Goal: Information Seeking & Learning: Learn about a topic

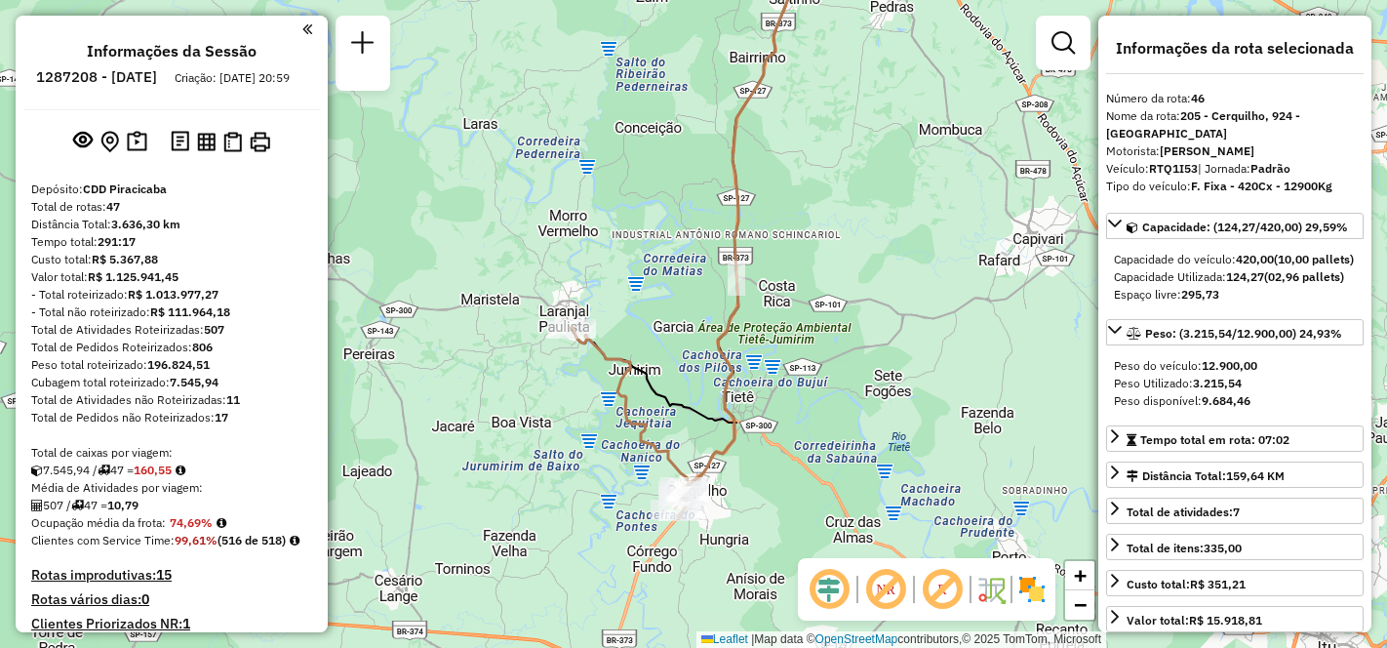
select select "**********"
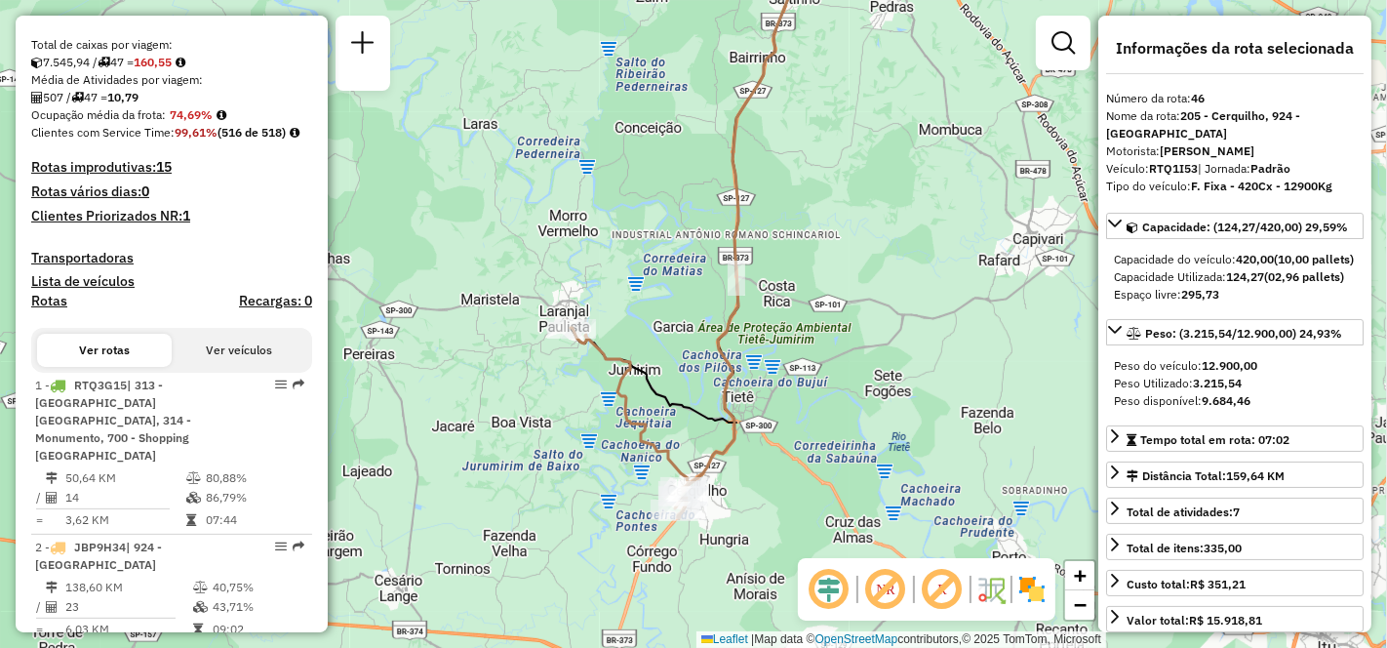
scroll to position [624, 0]
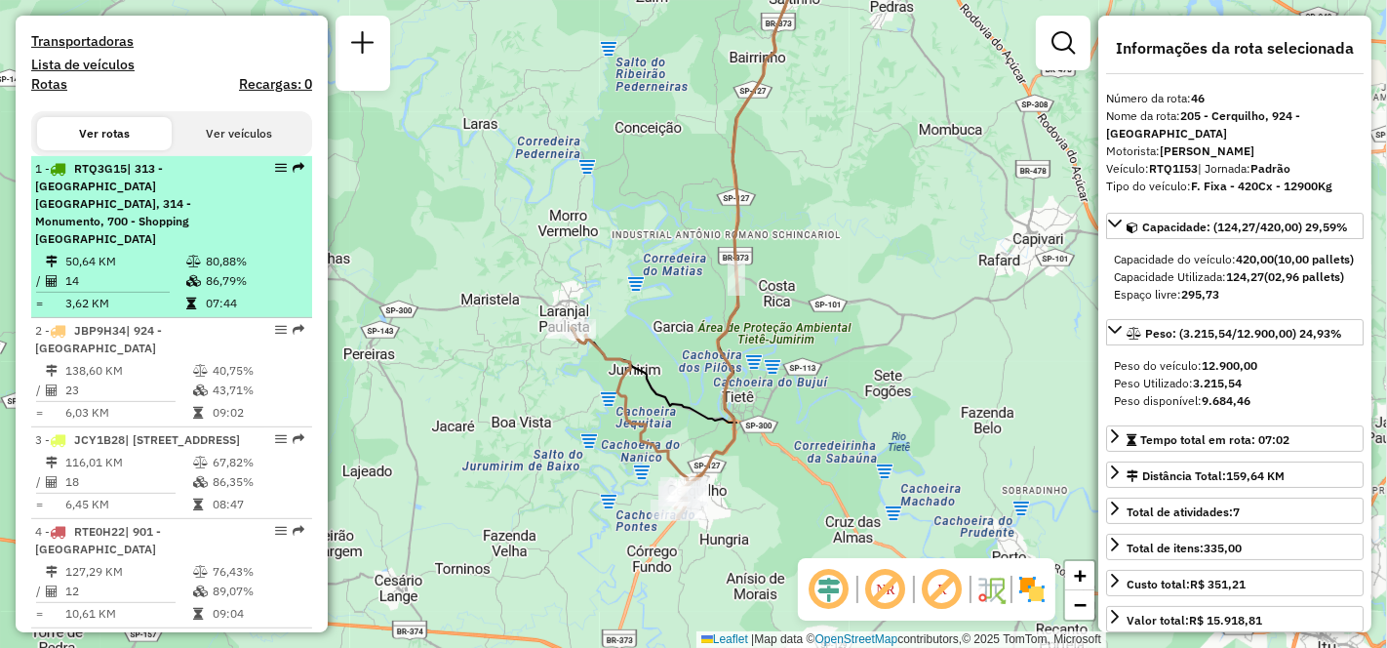
click at [124, 252] on td "50,64 KM" at bounding box center [124, 262] width 121 height 20
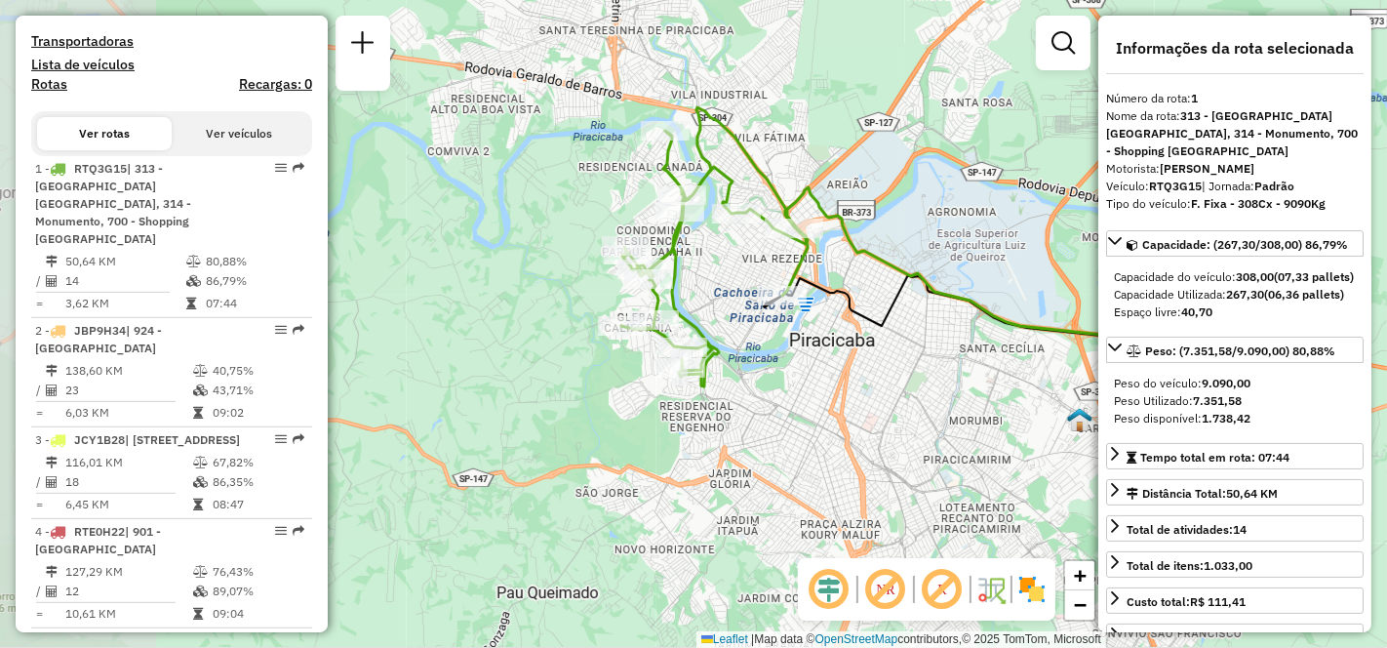
drag, startPoint x: 590, startPoint y: 382, endPoint x: 855, endPoint y: 296, distance: 279.1
click at [855, 296] on icon at bounding box center [989, 313] width 450 height 77
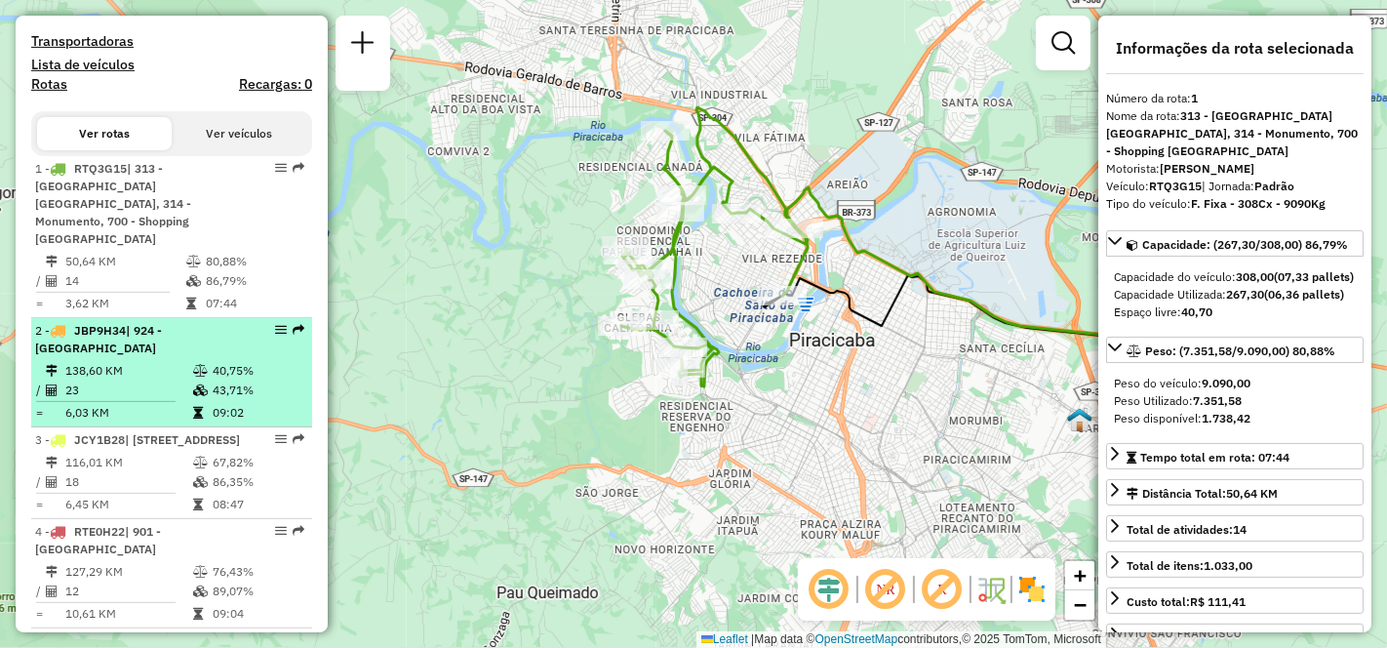
click at [137, 345] on div "2 - JBP9H34 | 924 - [GEOGRAPHIC_DATA]" at bounding box center [138, 339] width 207 height 35
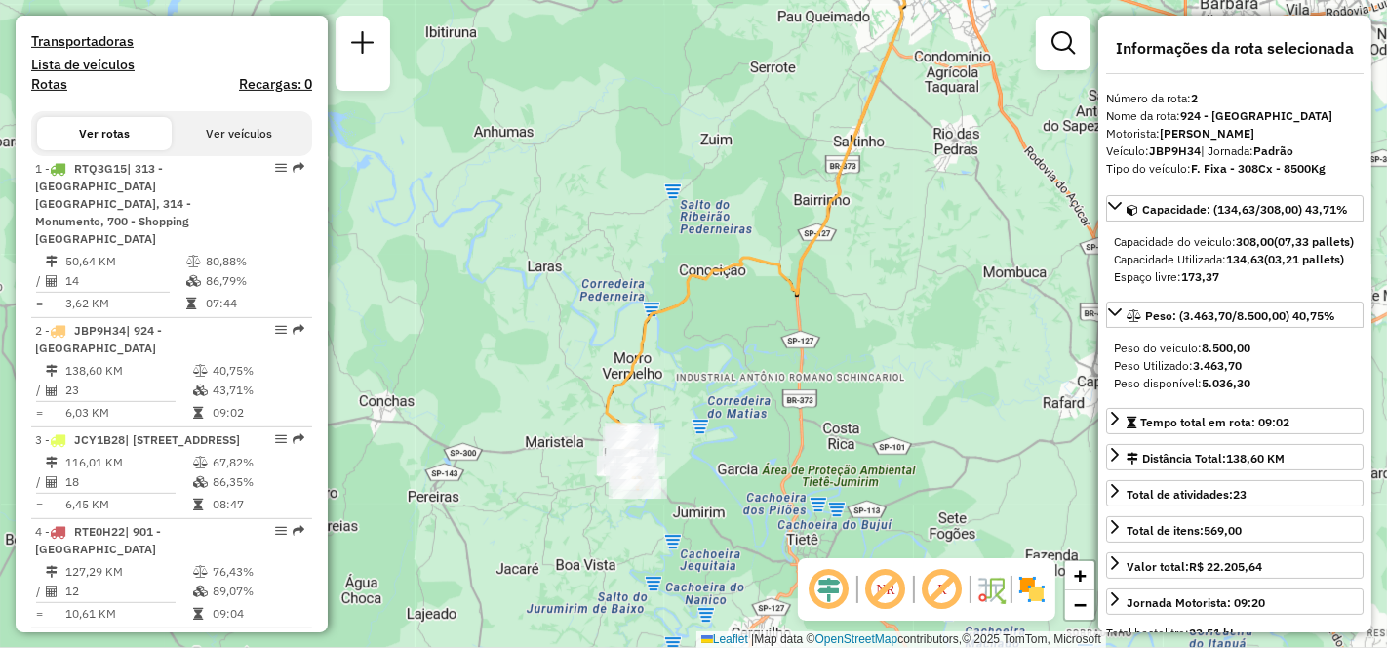
drag, startPoint x: 675, startPoint y: 477, endPoint x: 774, endPoint y: 372, distance: 144.9
click at [774, 372] on div "Janela de atendimento Grade de atendimento Capacidade Transportadoras Veículos …" at bounding box center [693, 324] width 1387 height 648
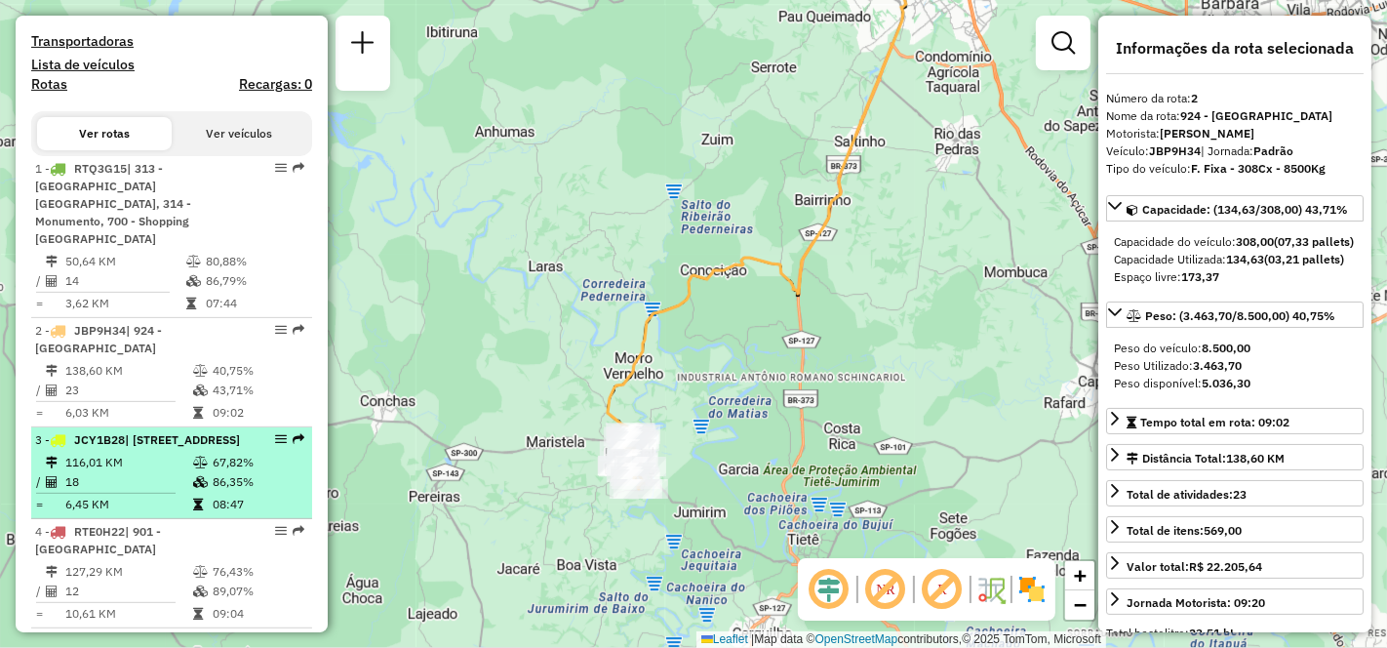
click at [125, 472] on td "116,01 KM" at bounding box center [128, 463] width 128 height 20
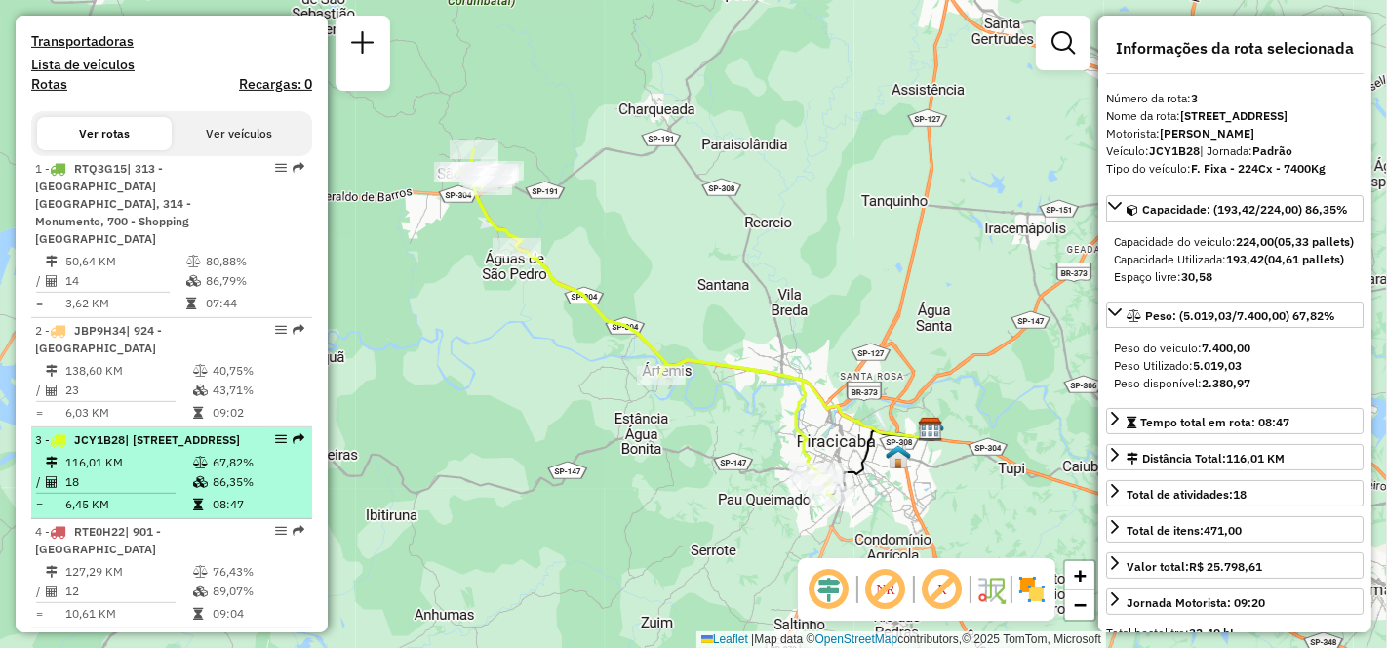
scroll to position [841, 0]
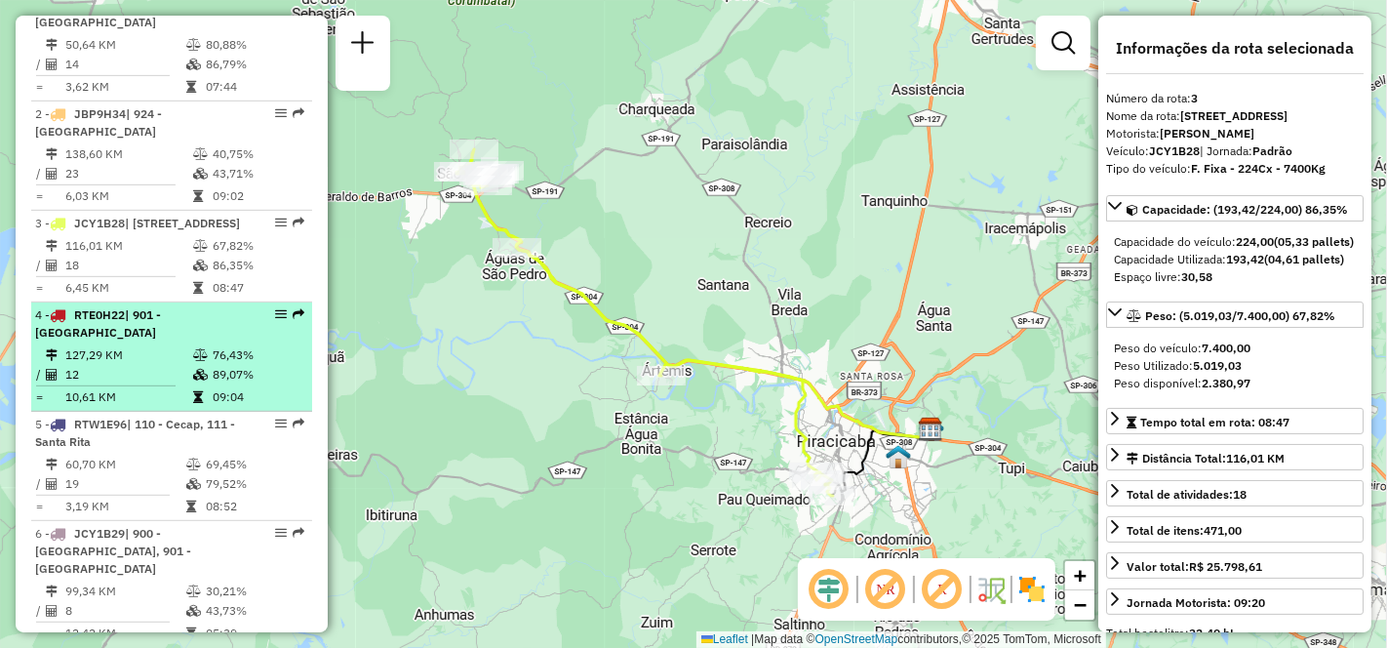
click at [98, 365] on td "127,29 KM" at bounding box center [128, 355] width 128 height 20
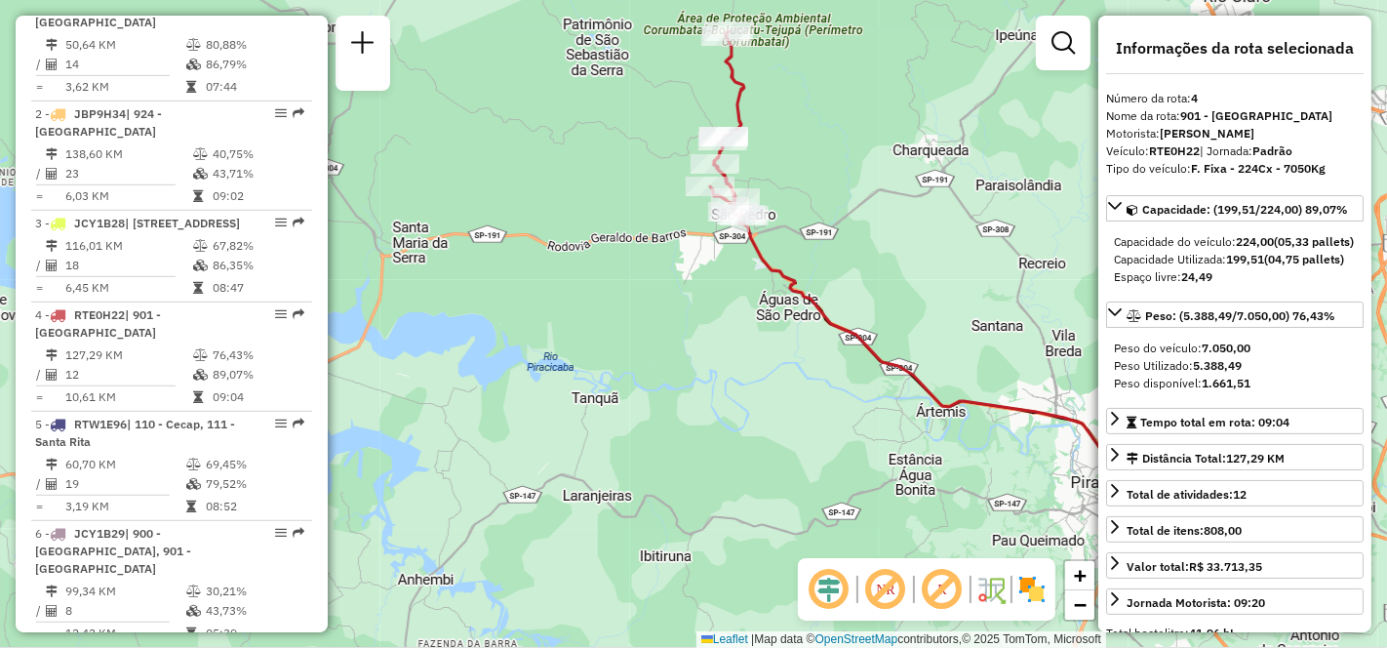
drag, startPoint x: 574, startPoint y: 370, endPoint x: 839, endPoint y: 302, distance: 272.7
click at [839, 302] on div "Janela de atendimento Grade de atendimento Capacidade Transportadoras Veículos …" at bounding box center [693, 324] width 1387 height 648
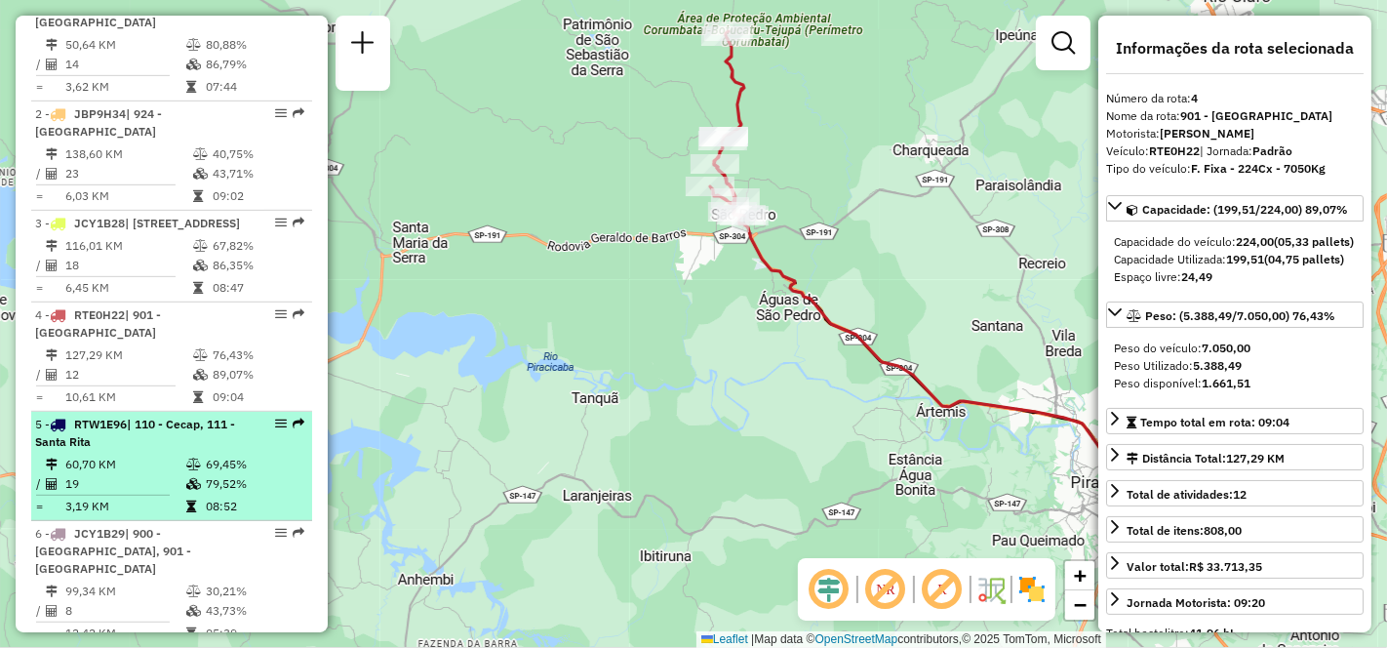
click at [138, 474] on td "60,70 KM" at bounding box center [124, 464] width 121 height 20
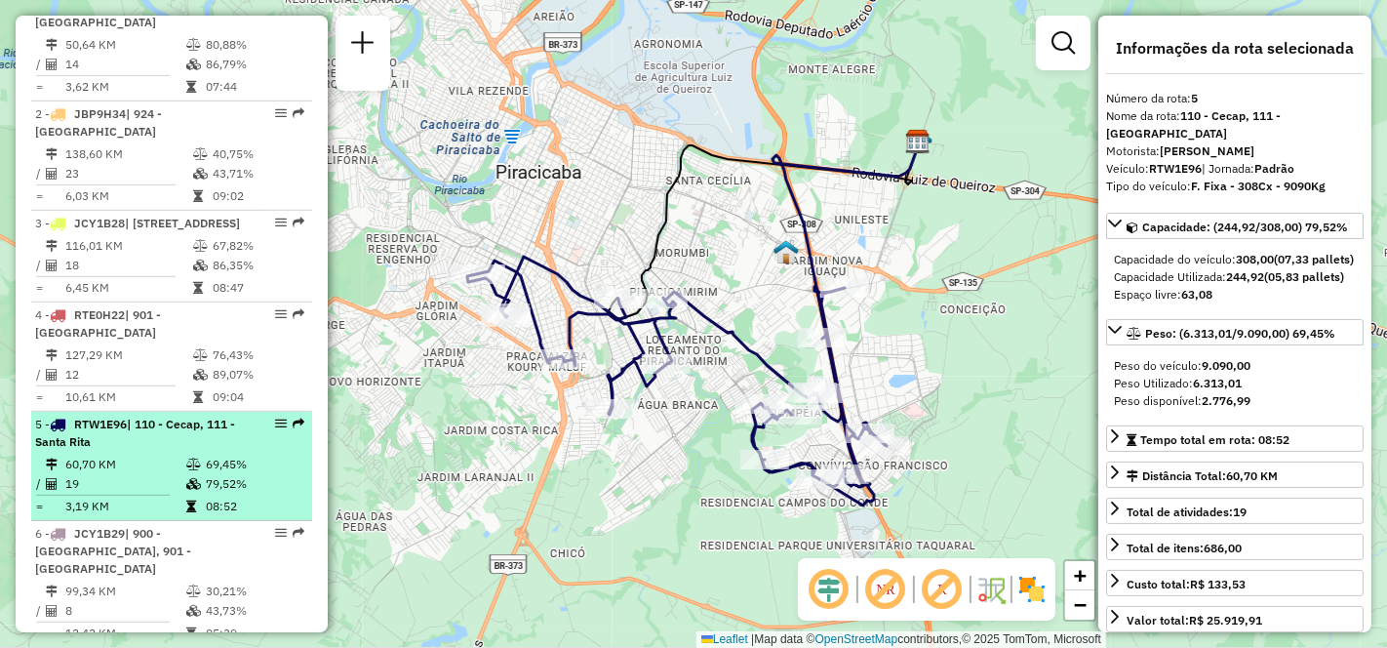
scroll to position [950, 0]
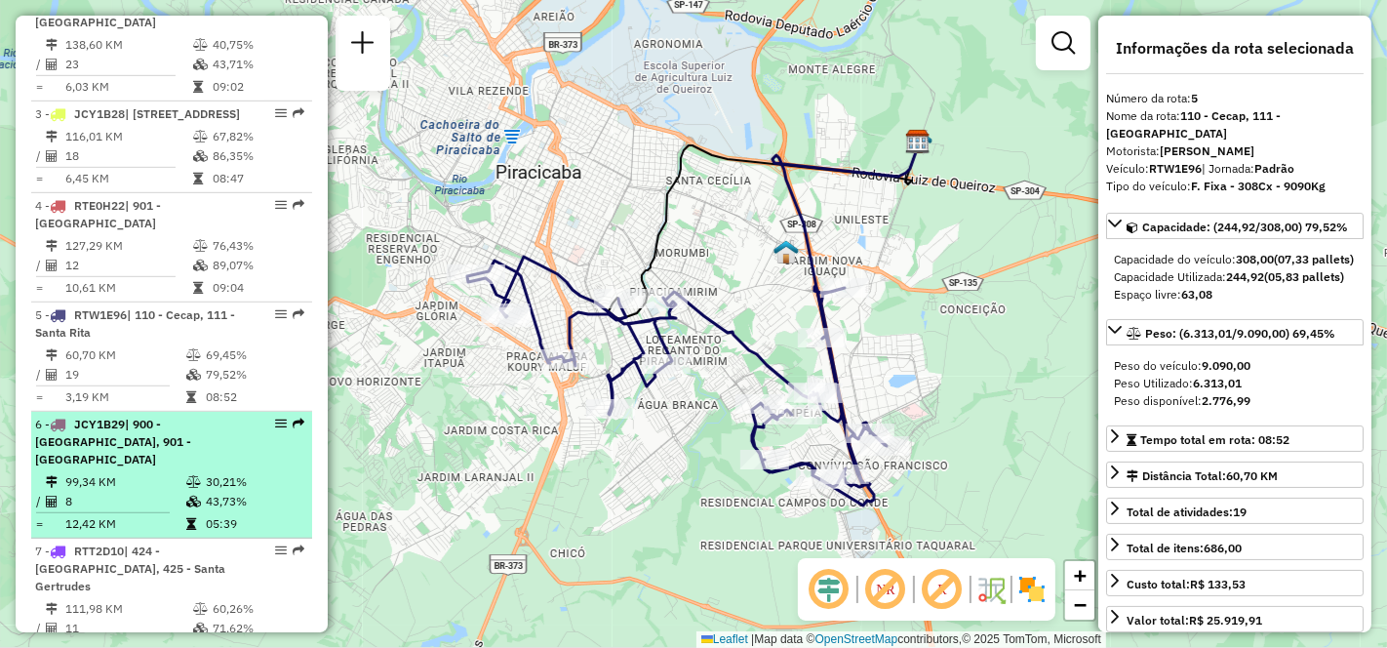
click at [152, 474] on td "99,34 KM" at bounding box center [124, 482] width 121 height 20
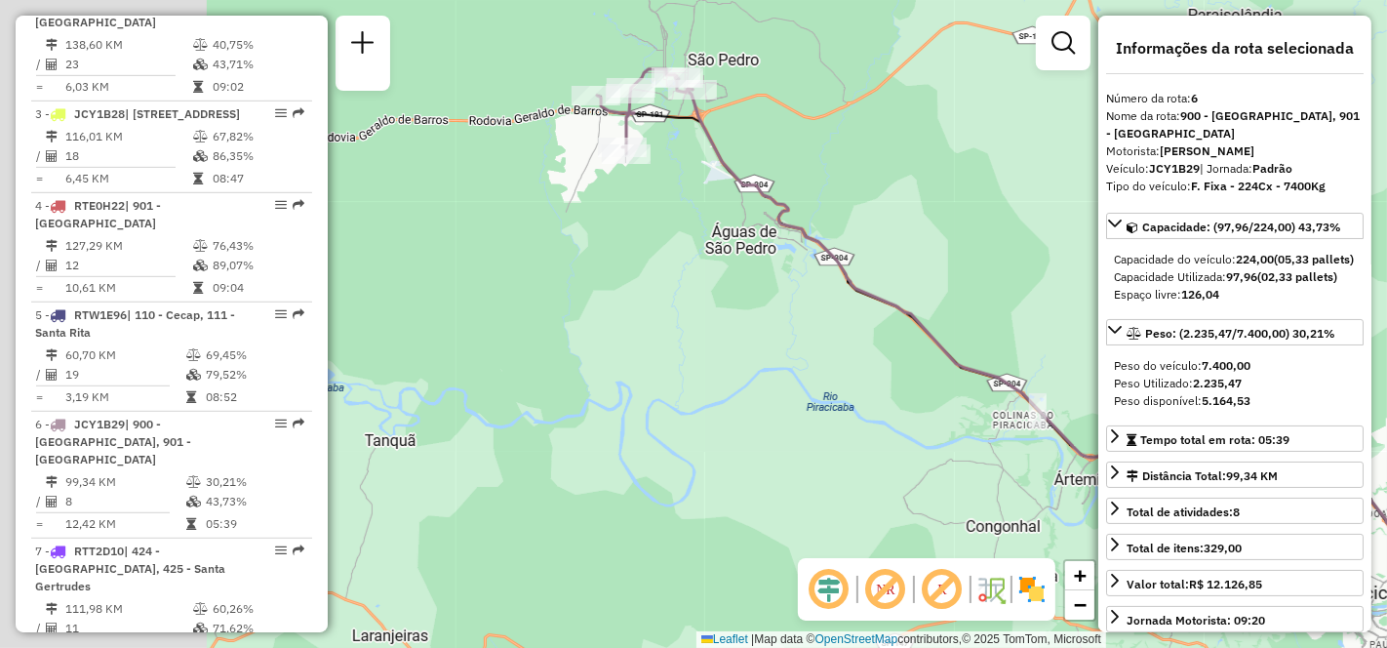
drag, startPoint x: 502, startPoint y: 439, endPoint x: 911, endPoint y: 453, distance: 408.9
click at [911, 453] on div "Janela de atendimento Grade de atendimento Capacidade Transportadoras Veículos …" at bounding box center [693, 324] width 1387 height 648
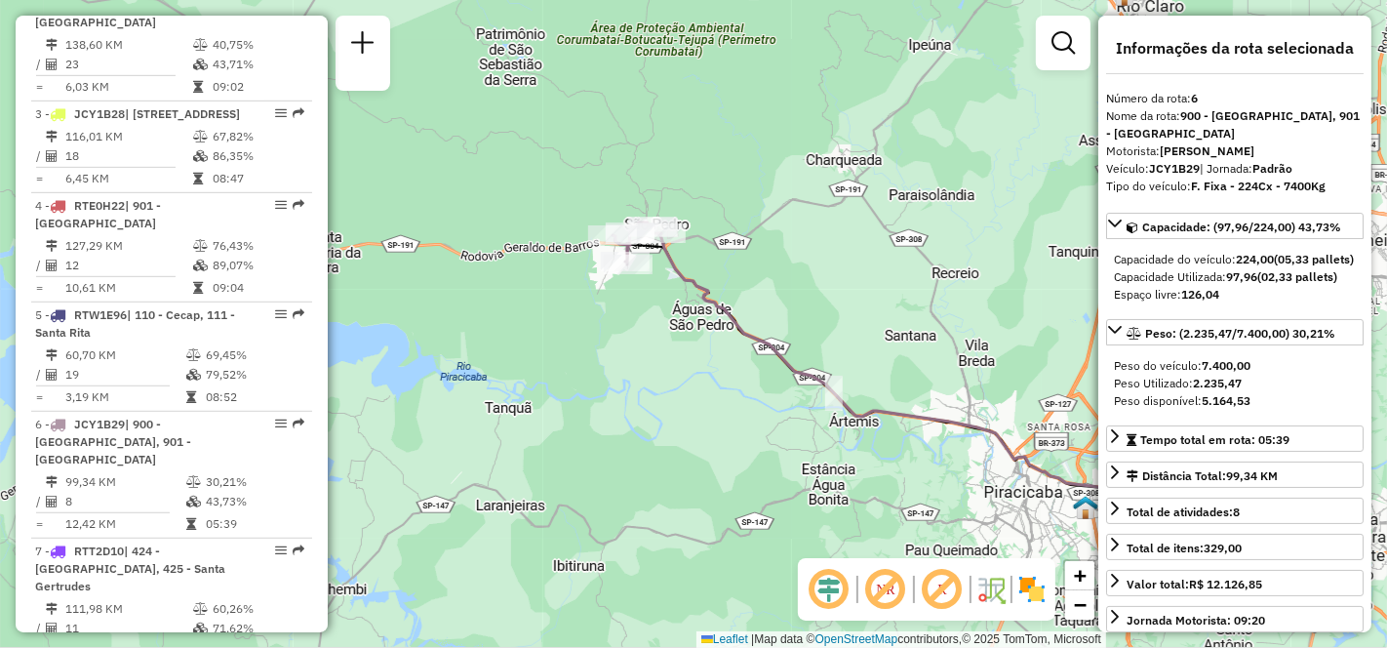
drag, startPoint x: 746, startPoint y: 453, endPoint x: 654, endPoint y: 372, distance: 122.3
click at [654, 372] on div "Janela de atendimento Grade de atendimento Capacidade Transportadoras Veículos …" at bounding box center [693, 324] width 1387 height 648
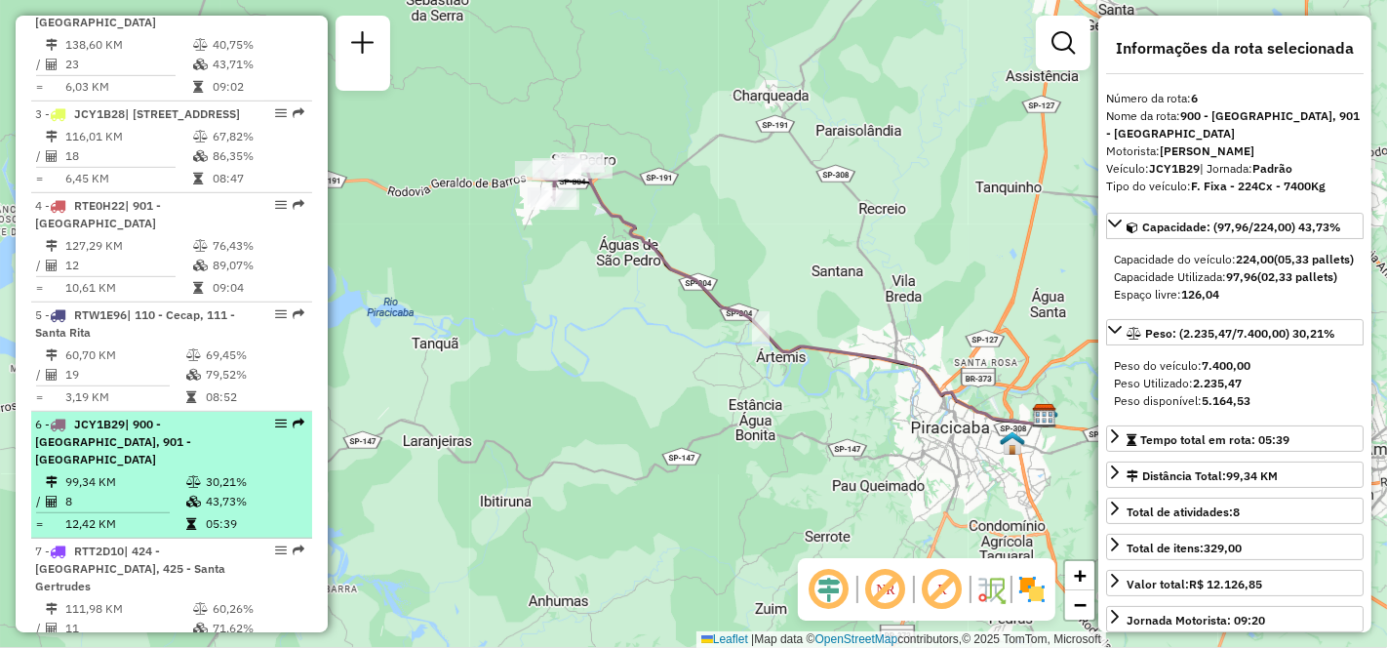
scroll to position [1058, 0]
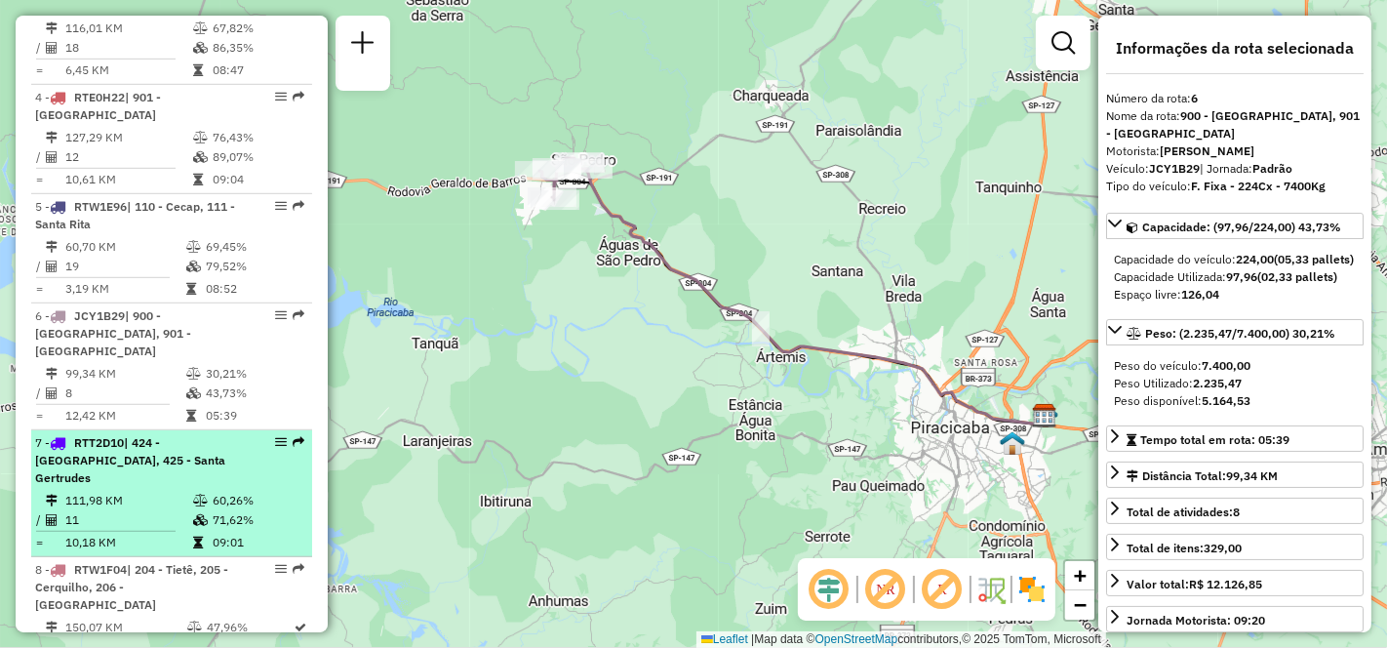
click at [133, 510] on td "11" at bounding box center [128, 520] width 128 height 20
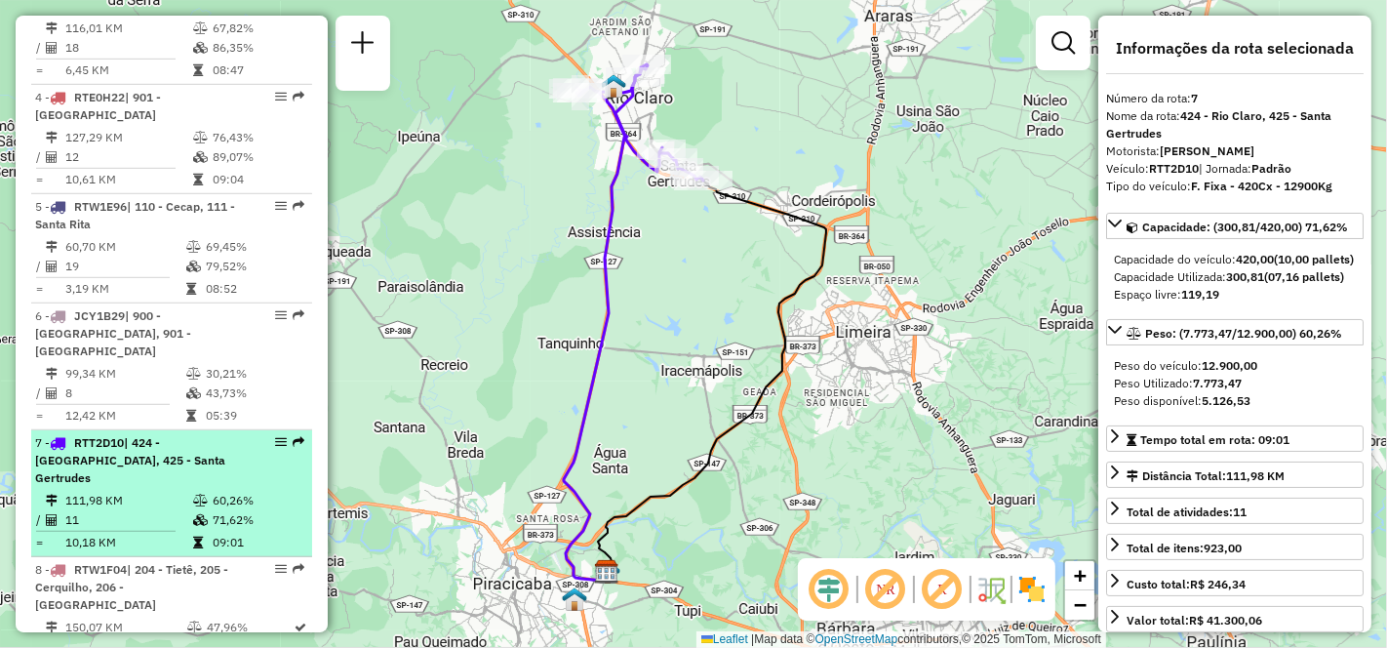
scroll to position [1275, 0]
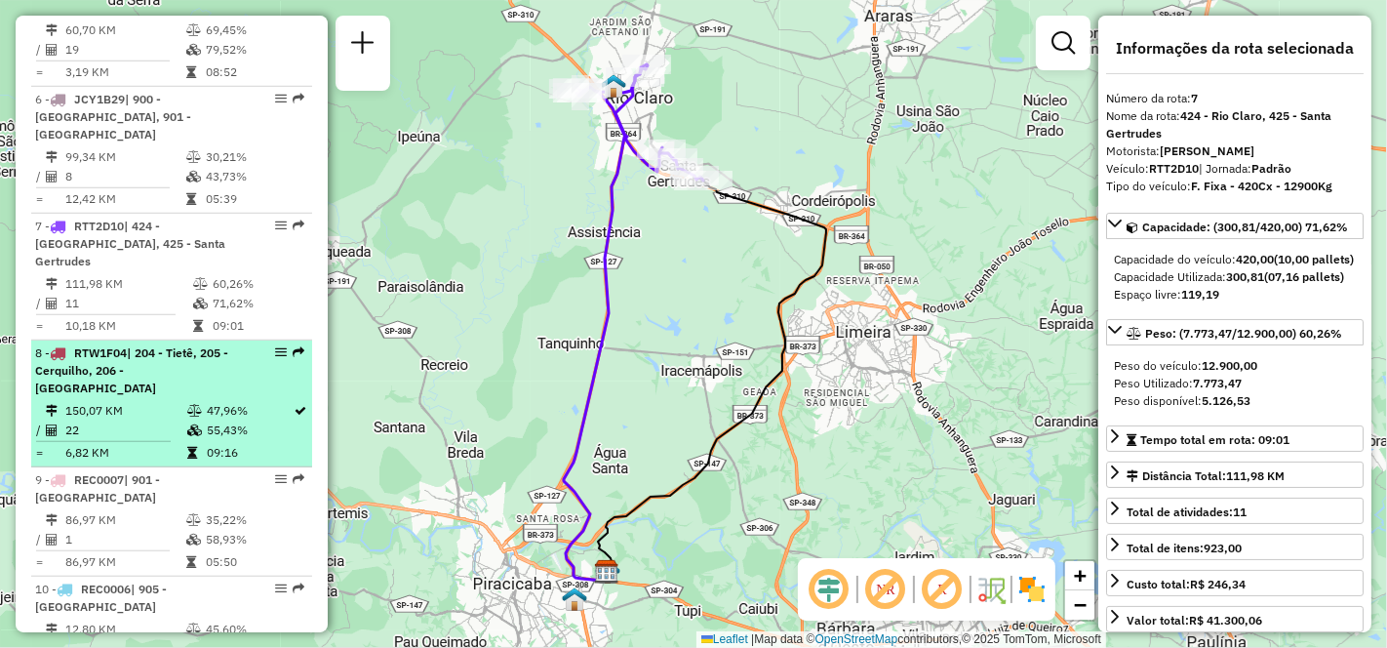
click at [109, 420] on td "22" at bounding box center [125, 430] width 122 height 20
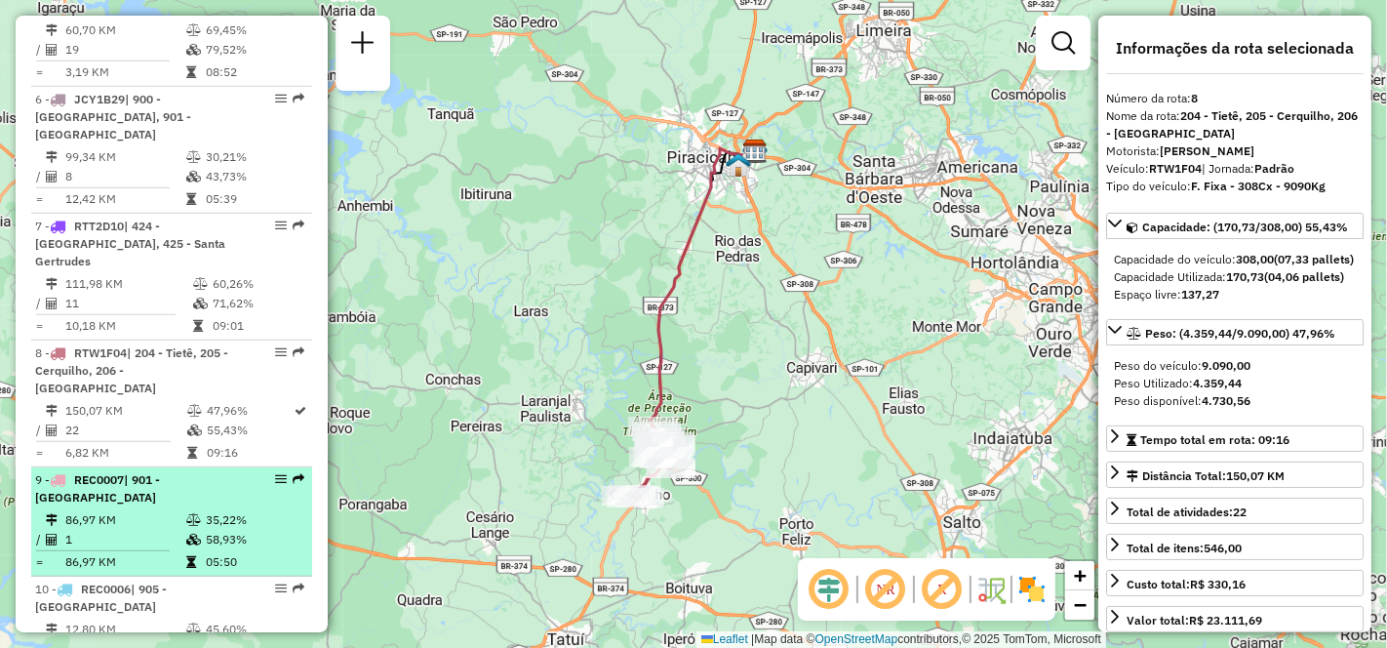
click at [133, 510] on td "86,97 KM" at bounding box center [124, 520] width 121 height 20
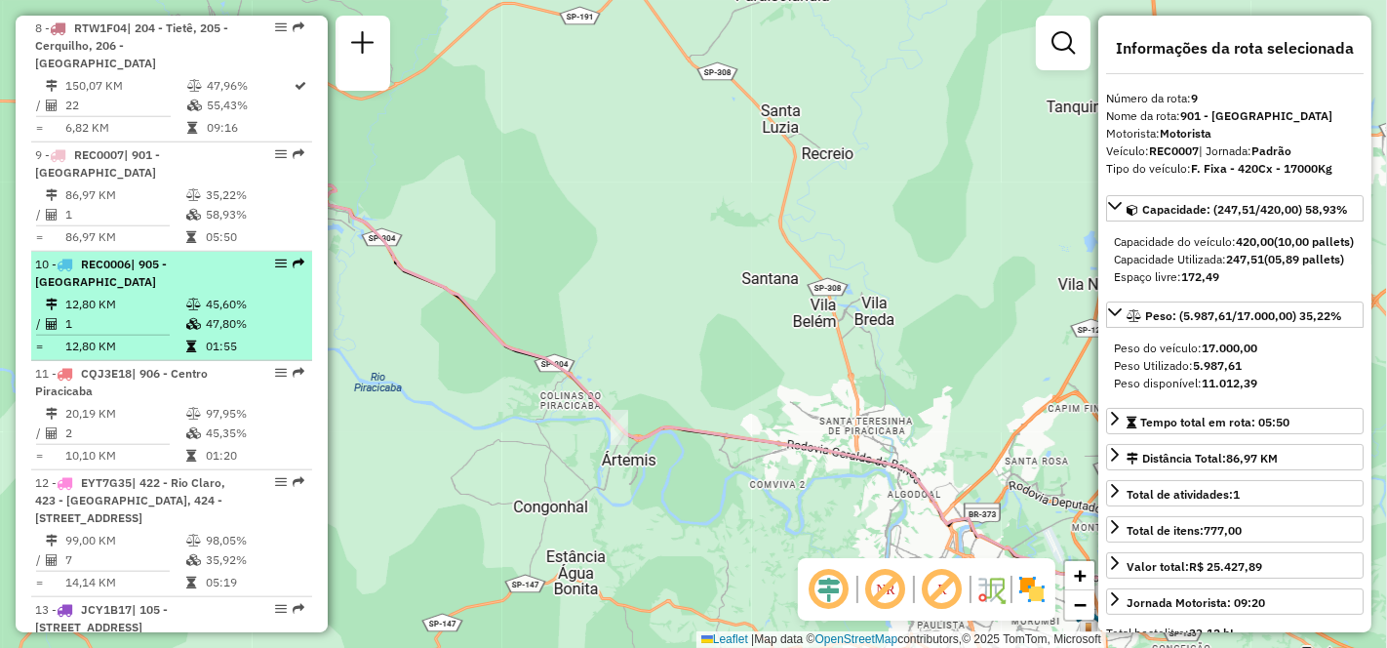
scroll to position [1708, 0]
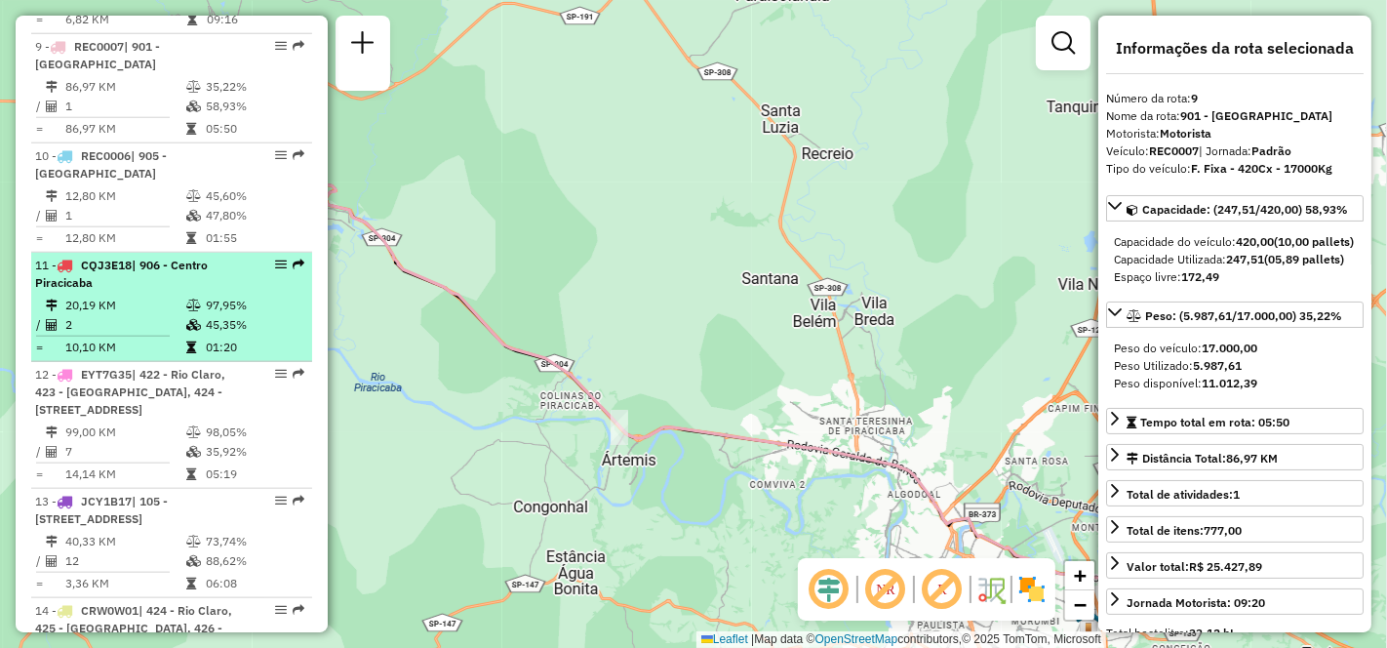
click at [128, 256] on div "11 - CQJ3E18 | 906 - [GEOGRAPHIC_DATA]" at bounding box center [138, 273] width 207 height 35
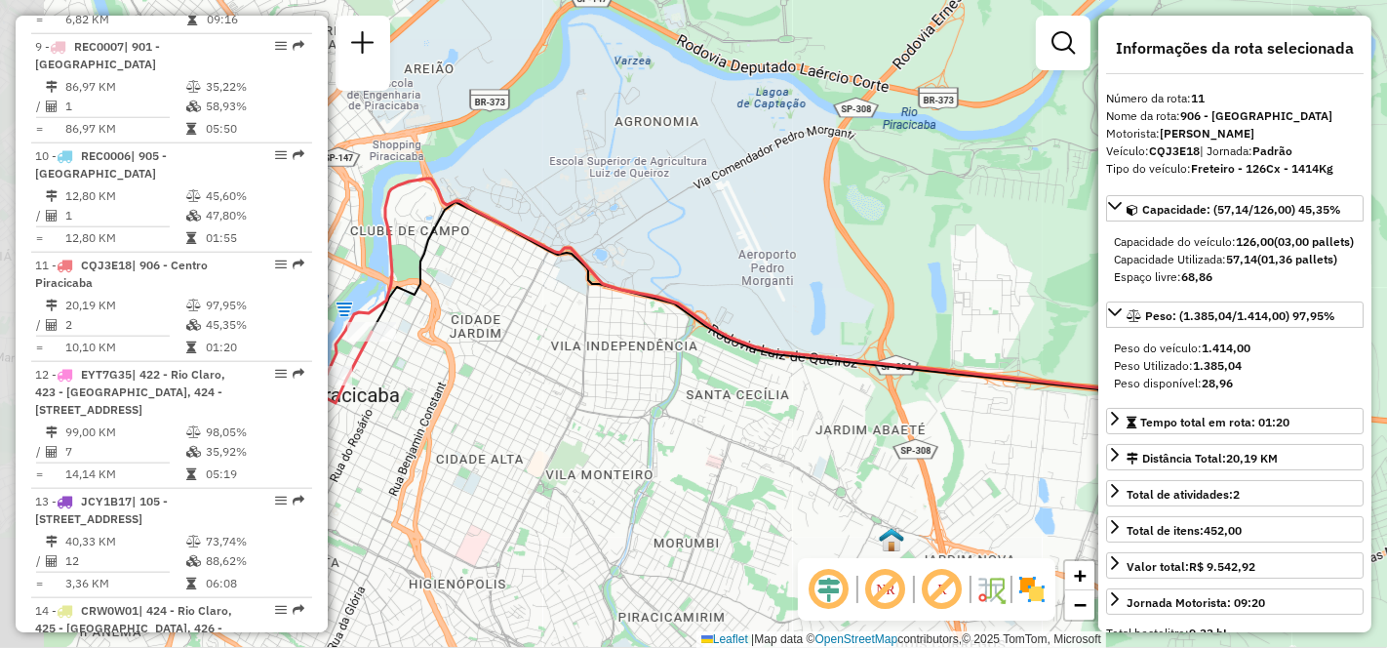
drag, startPoint x: 500, startPoint y: 411, endPoint x: 840, endPoint y: 280, distance: 363.7
click at [840, 280] on div "Janela de atendimento Grade de atendimento Capacidade Transportadoras Veículos …" at bounding box center [693, 324] width 1387 height 648
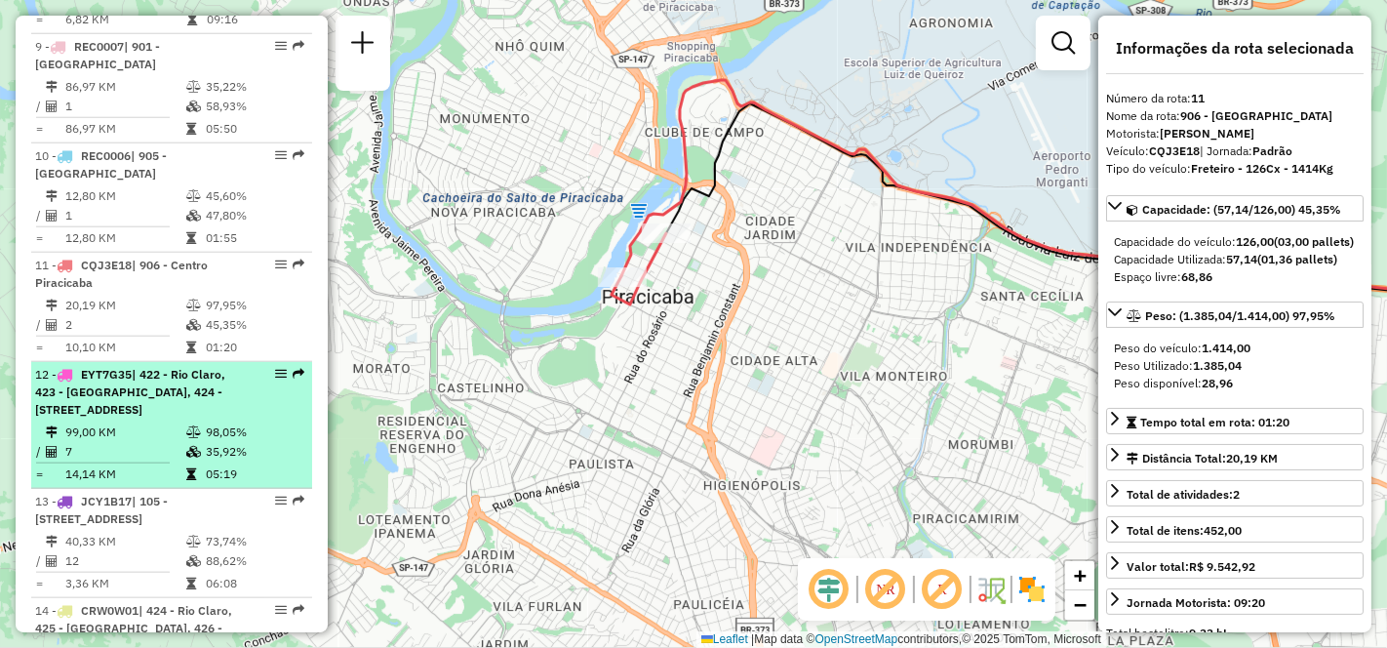
click at [128, 367] on span "| 422 - Rio Claro, 423 - [GEOGRAPHIC_DATA], 424 - [STREET_ADDRESS]" at bounding box center [130, 392] width 190 height 50
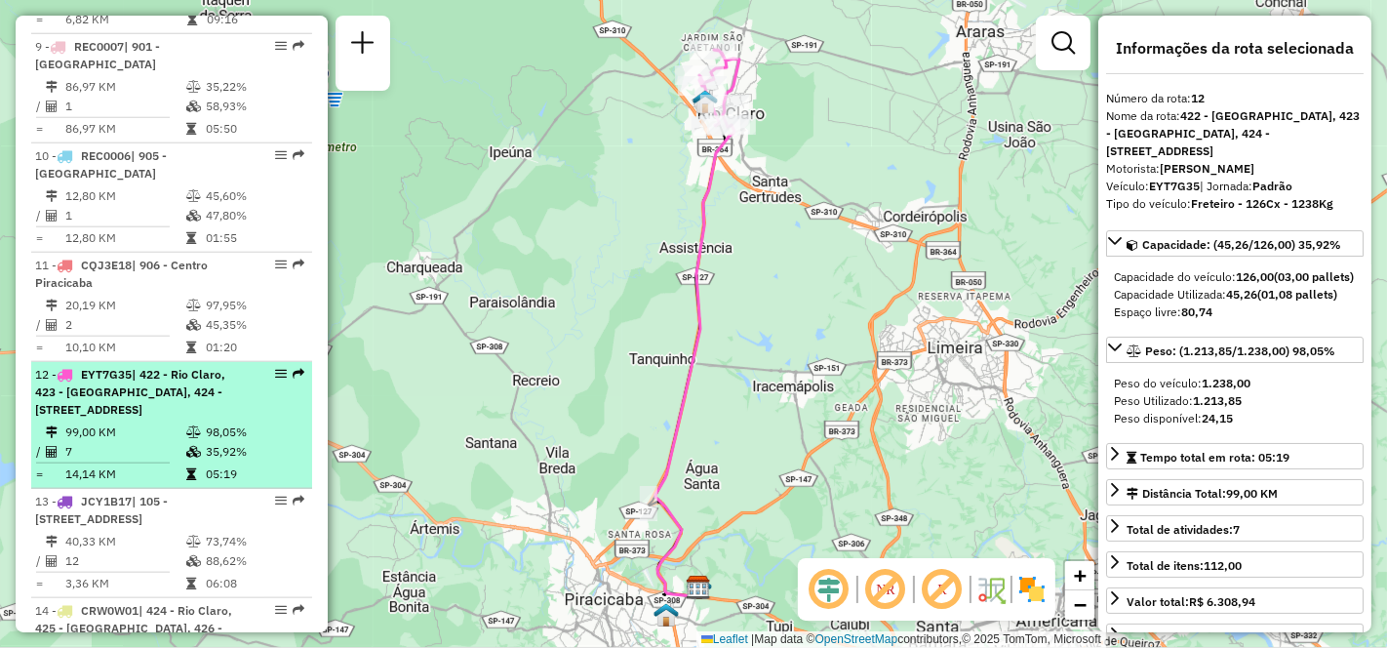
scroll to position [1925, 0]
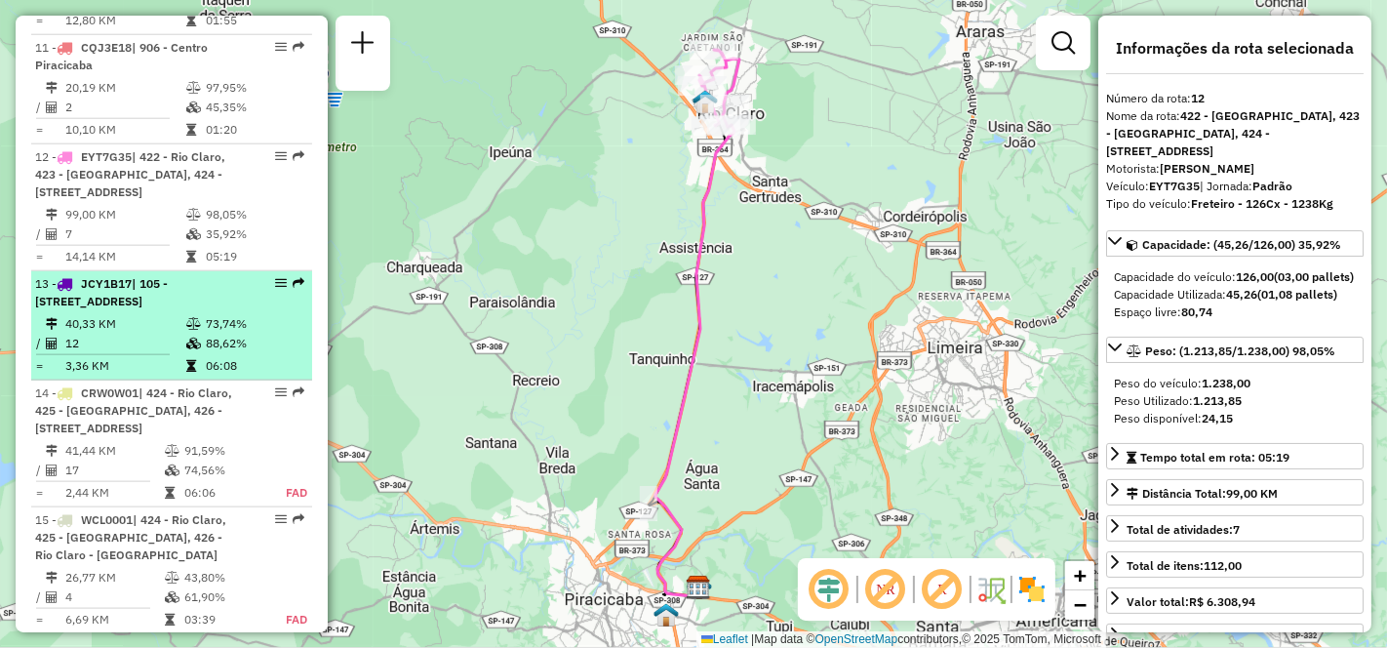
click at [125, 314] on td "40,33 KM" at bounding box center [124, 324] width 121 height 20
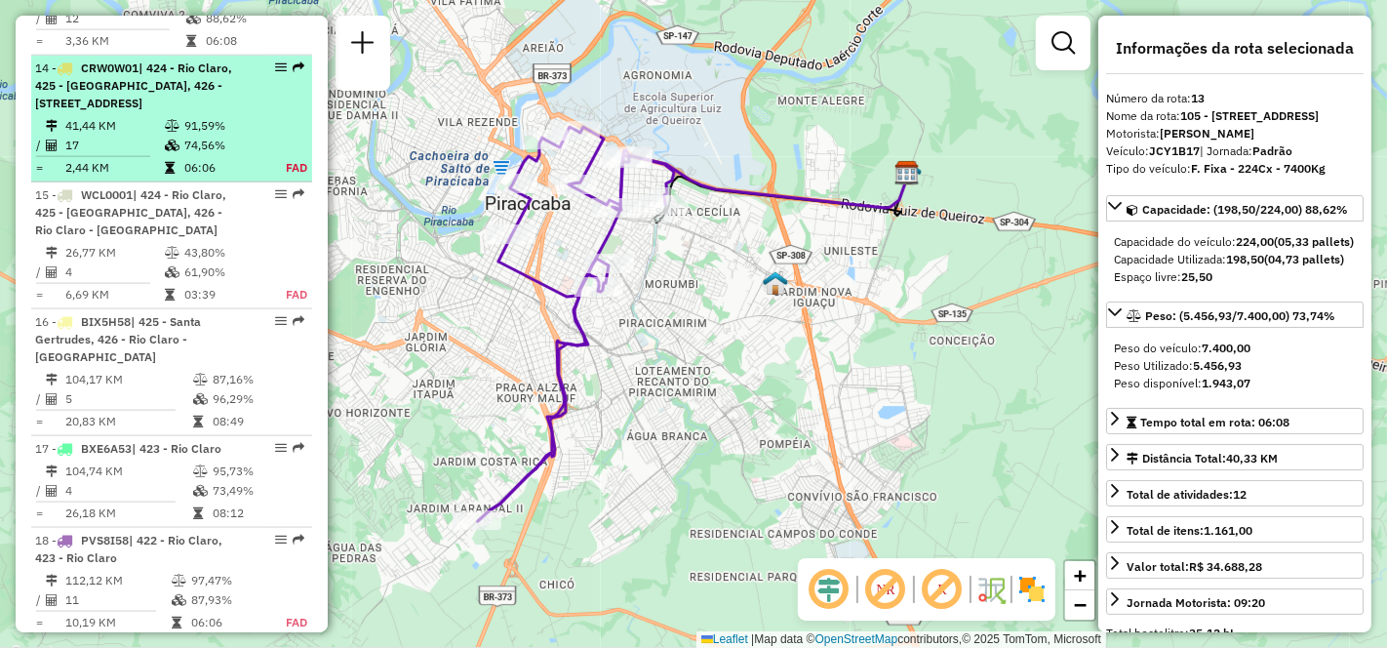
scroll to position [2358, 0]
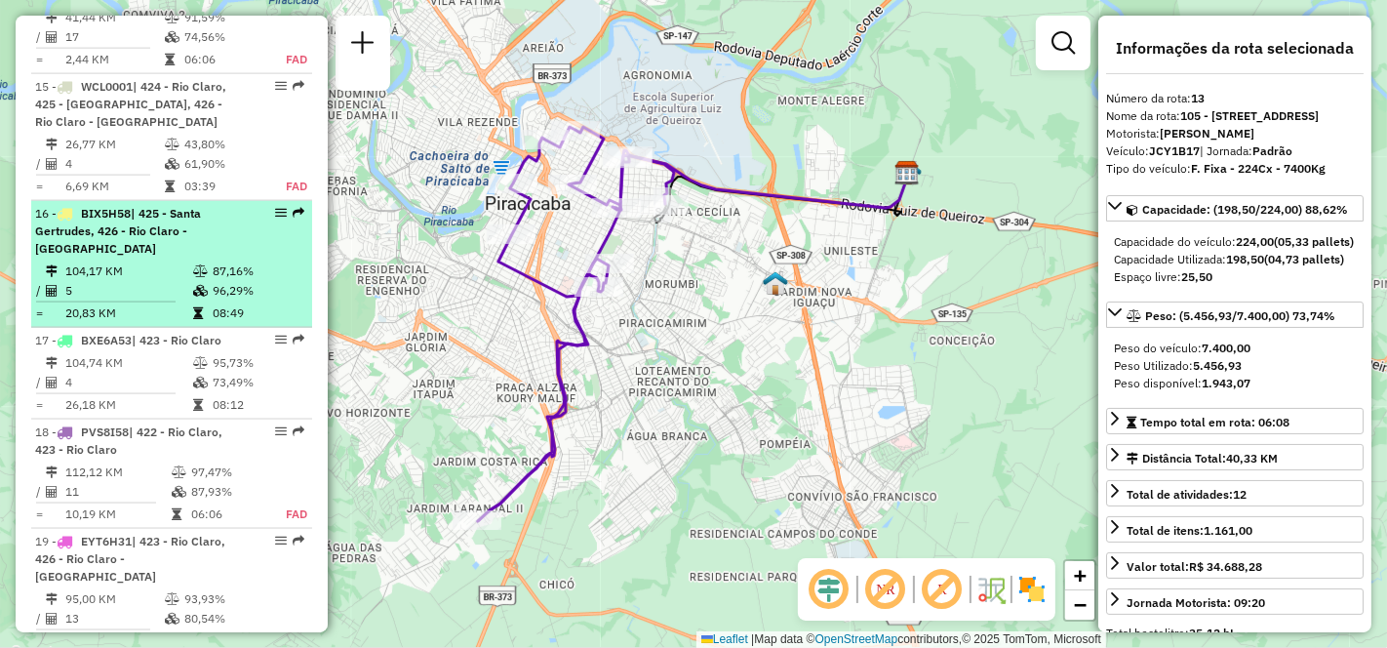
click at [138, 261] on td "104,17 KM" at bounding box center [128, 271] width 128 height 20
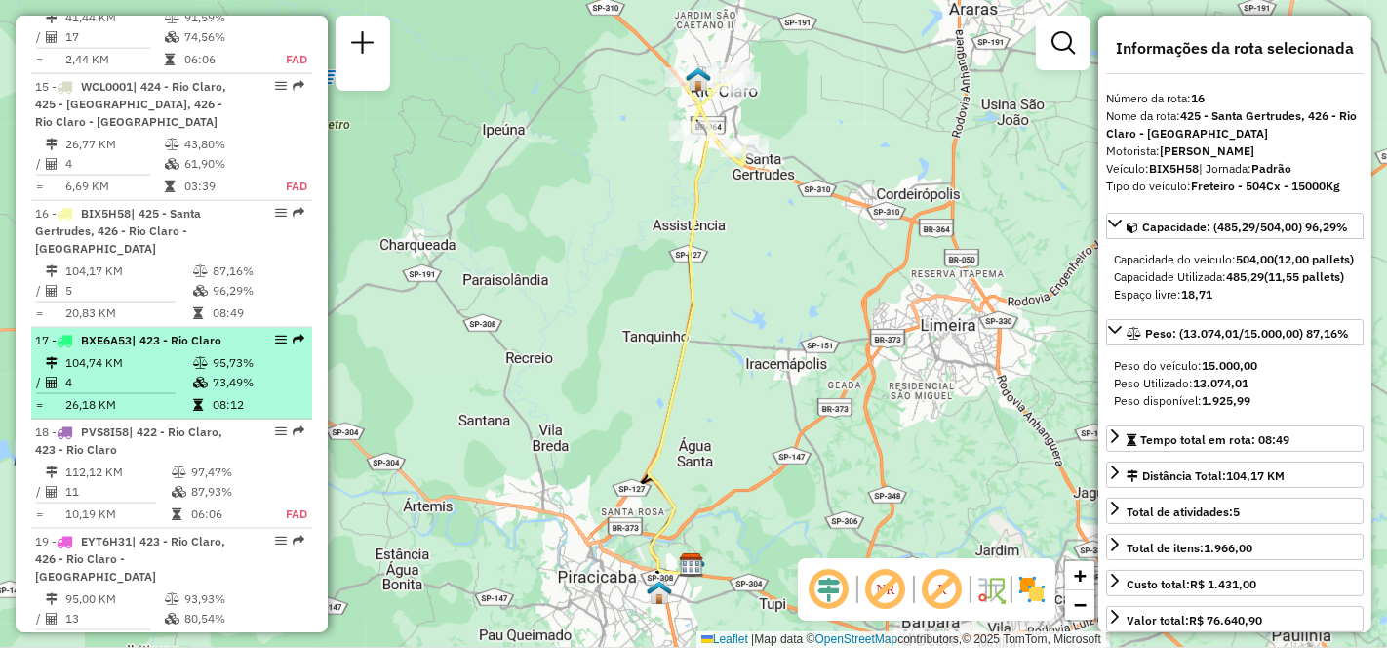
click at [147, 373] on td "4" at bounding box center [128, 383] width 128 height 20
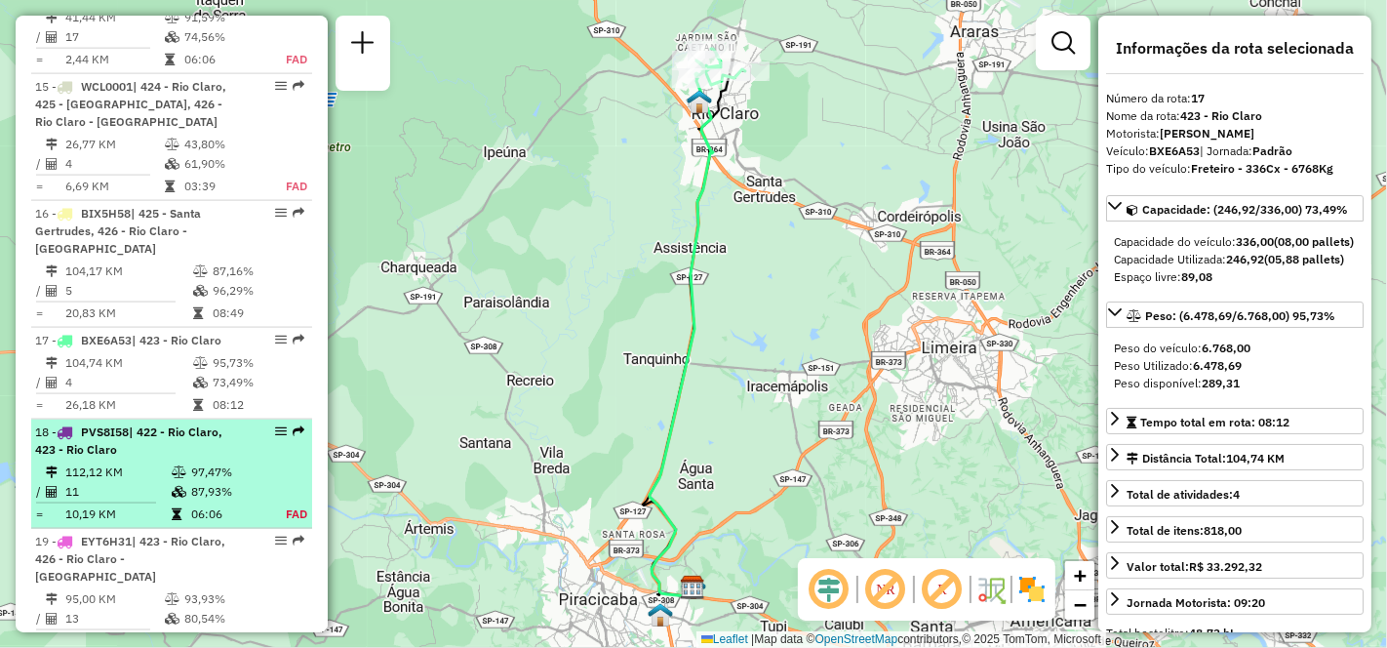
click at [131, 462] on td "112,12 KM" at bounding box center [117, 472] width 106 height 20
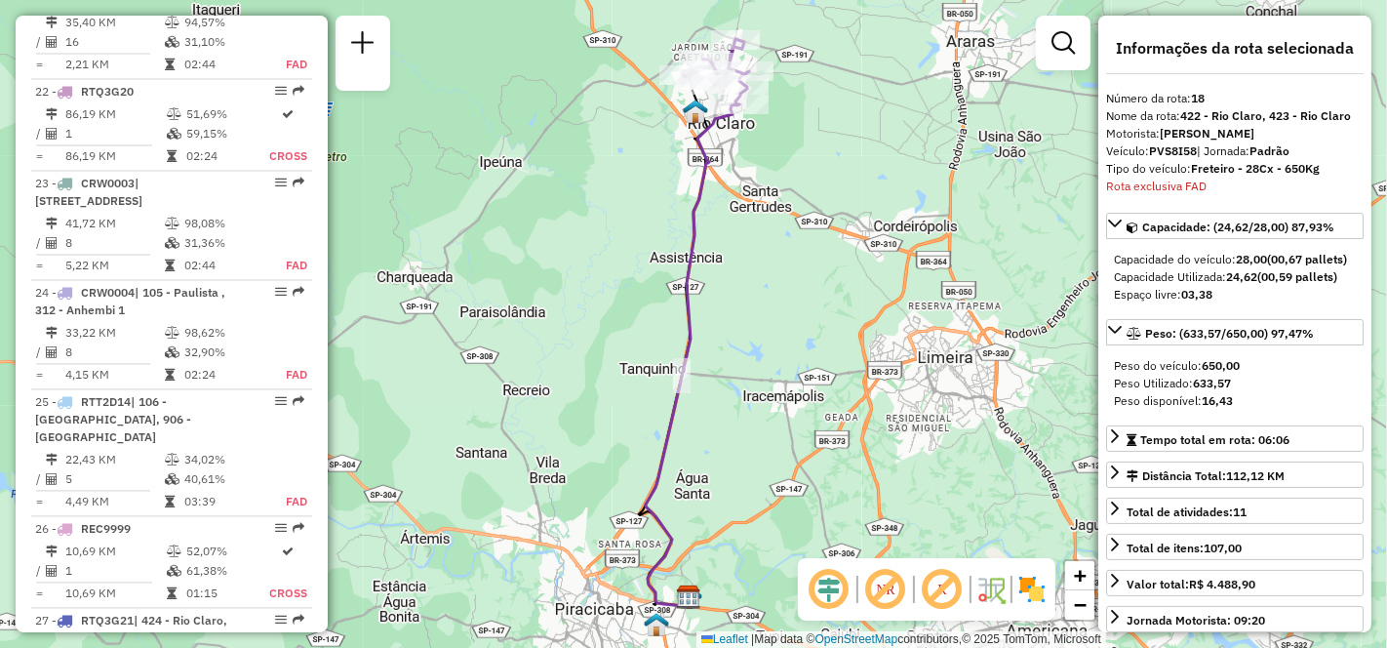
scroll to position [3279, 0]
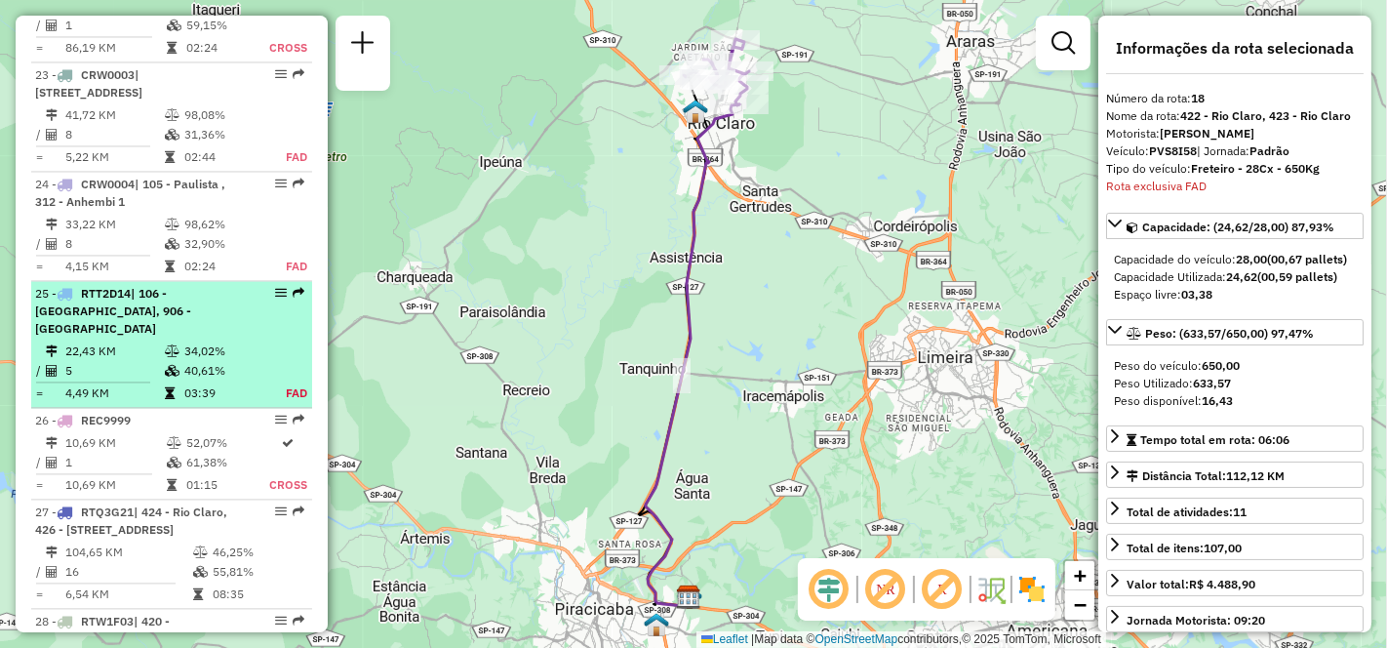
click at [138, 341] on td "22,43 KM" at bounding box center [113, 351] width 99 height 20
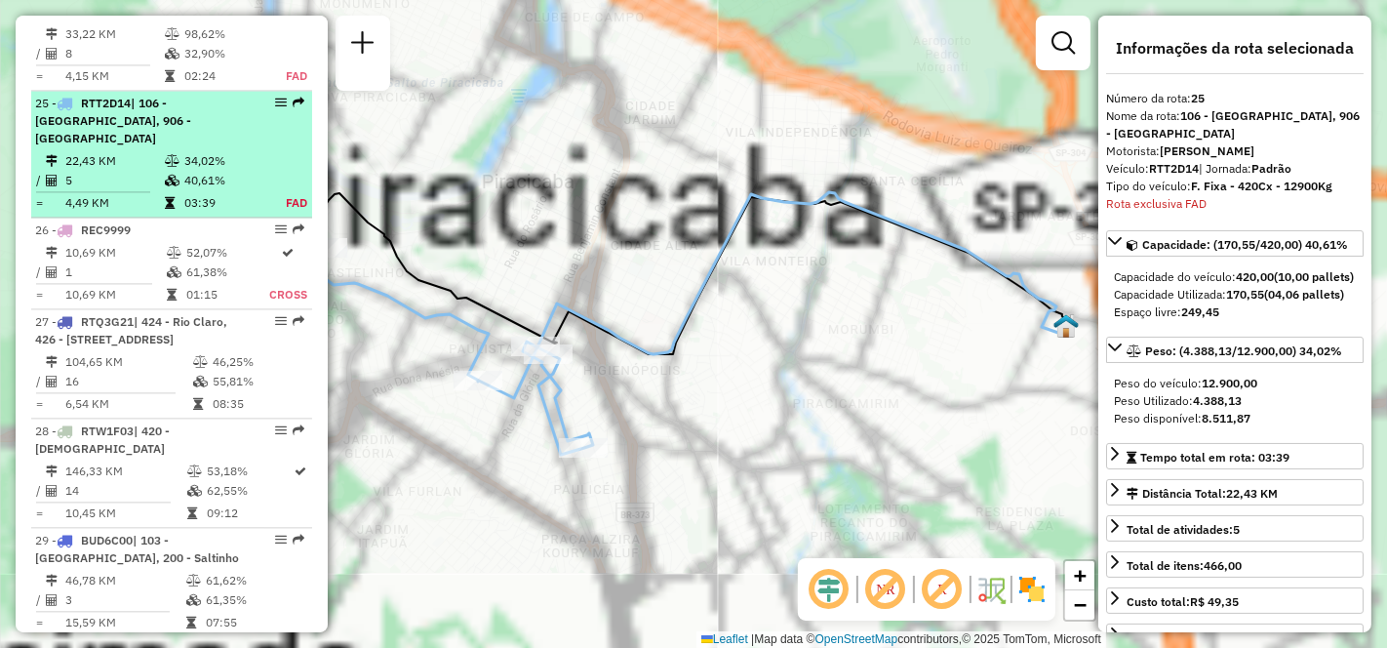
scroll to position [3517, 0]
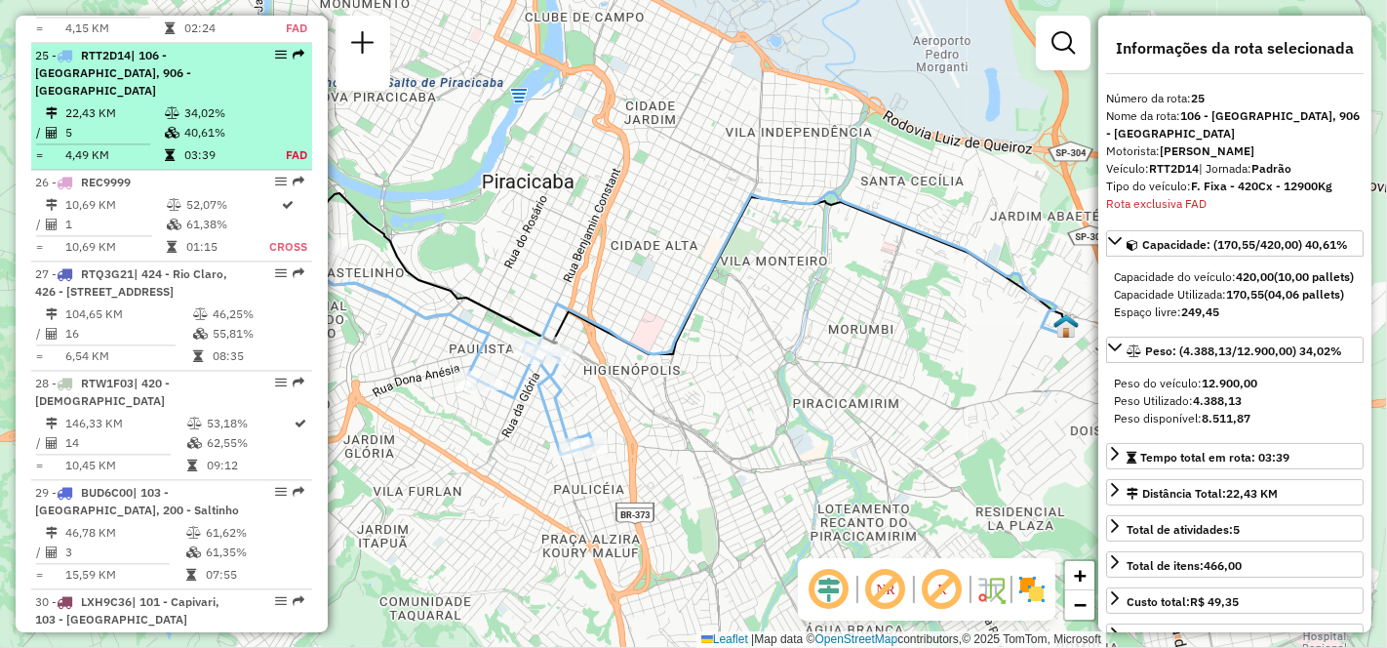
click at [144, 123] on td "5" at bounding box center [113, 133] width 99 height 20
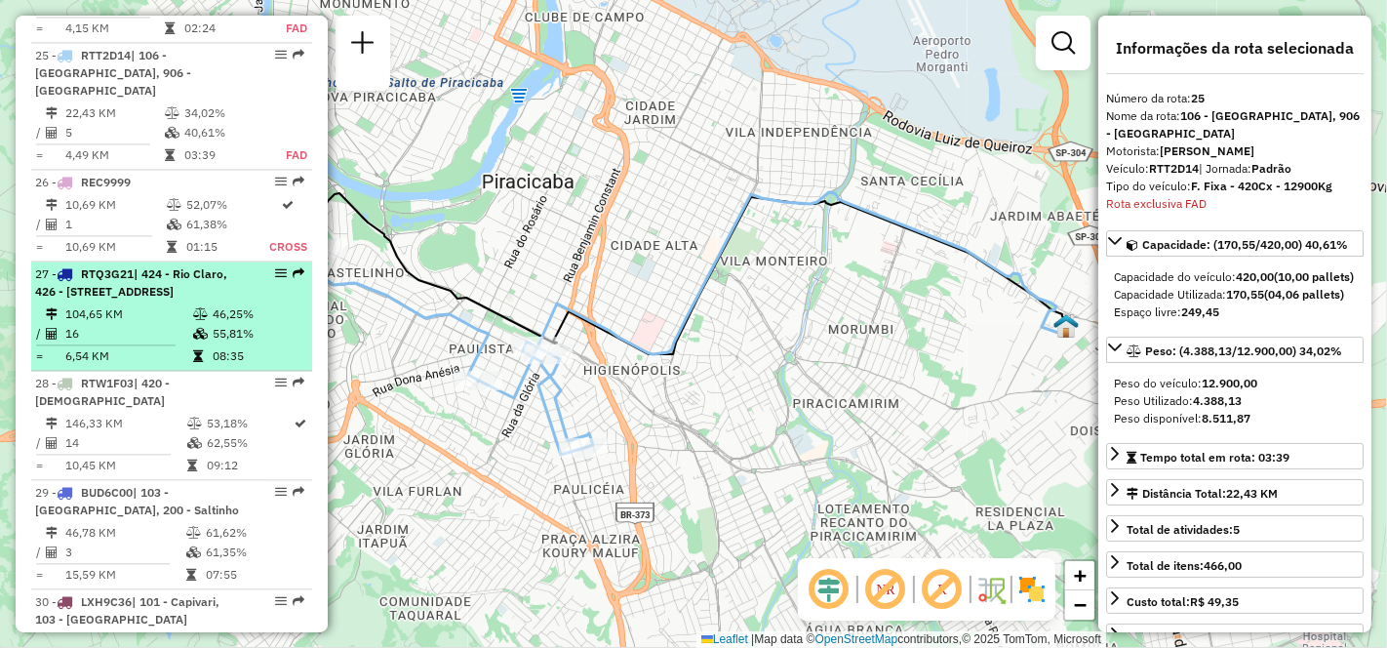
click at [125, 275] on li "27 - RTQ3G21 | 424 - [GEOGRAPHIC_DATA], 426 - Rio Claro - [GEOGRAPHIC_DATA], 93…" at bounding box center [171, 315] width 281 height 109
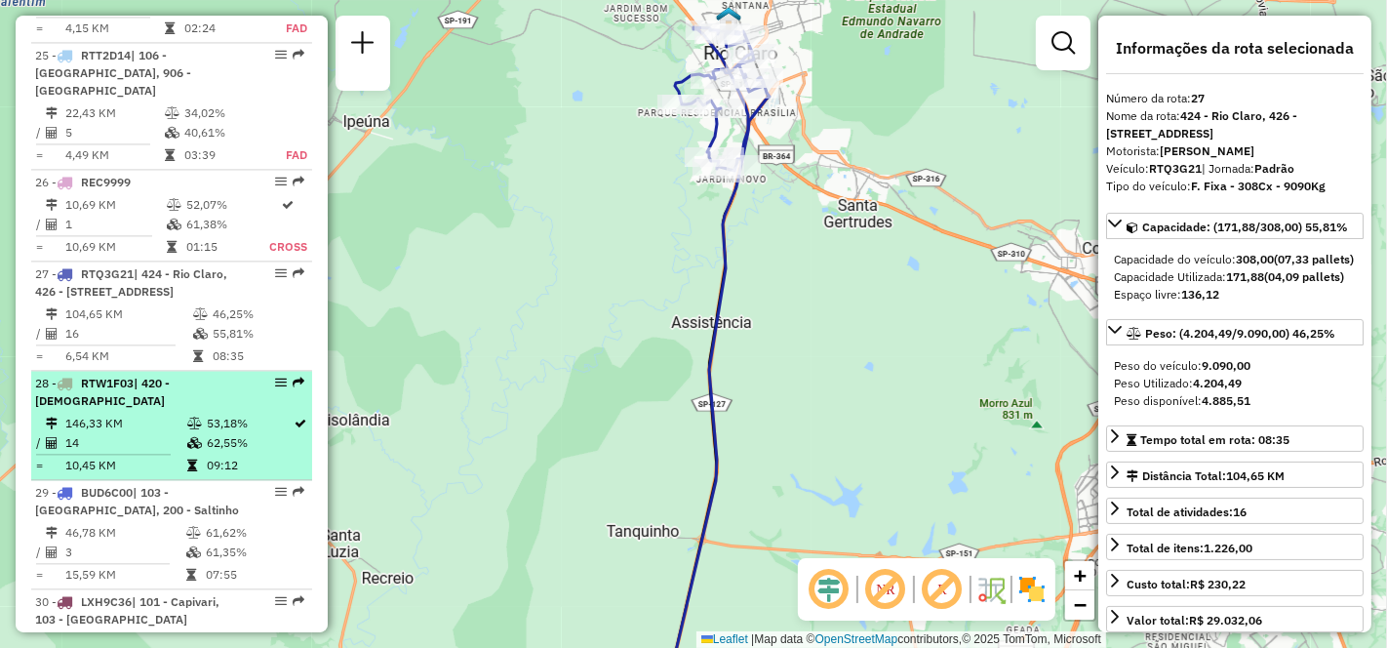
click at [138, 414] on td "146,33 KM" at bounding box center [125, 424] width 122 height 20
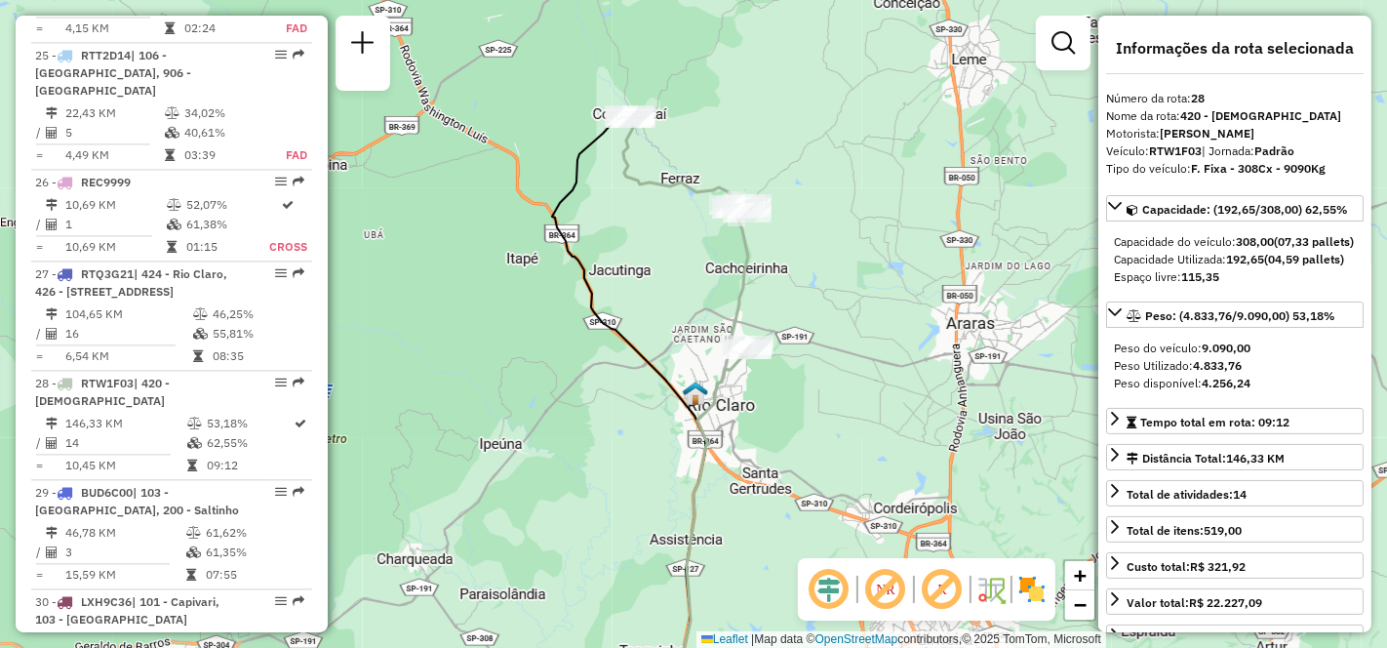
drag, startPoint x: 802, startPoint y: 190, endPoint x: 861, endPoint y: 296, distance: 121.8
click at [861, 296] on div "Janela de atendimento Grade de atendimento Capacidade Transportadoras Veículos …" at bounding box center [693, 324] width 1387 height 648
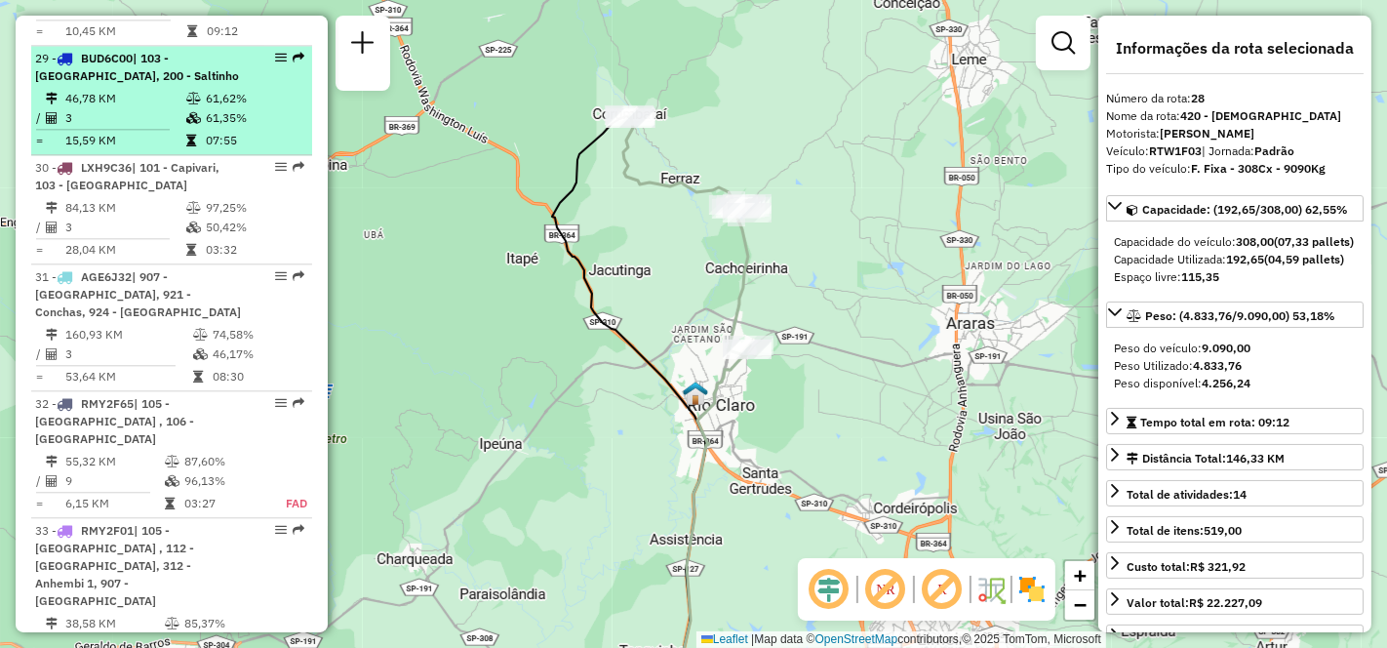
scroll to position [4059, 0]
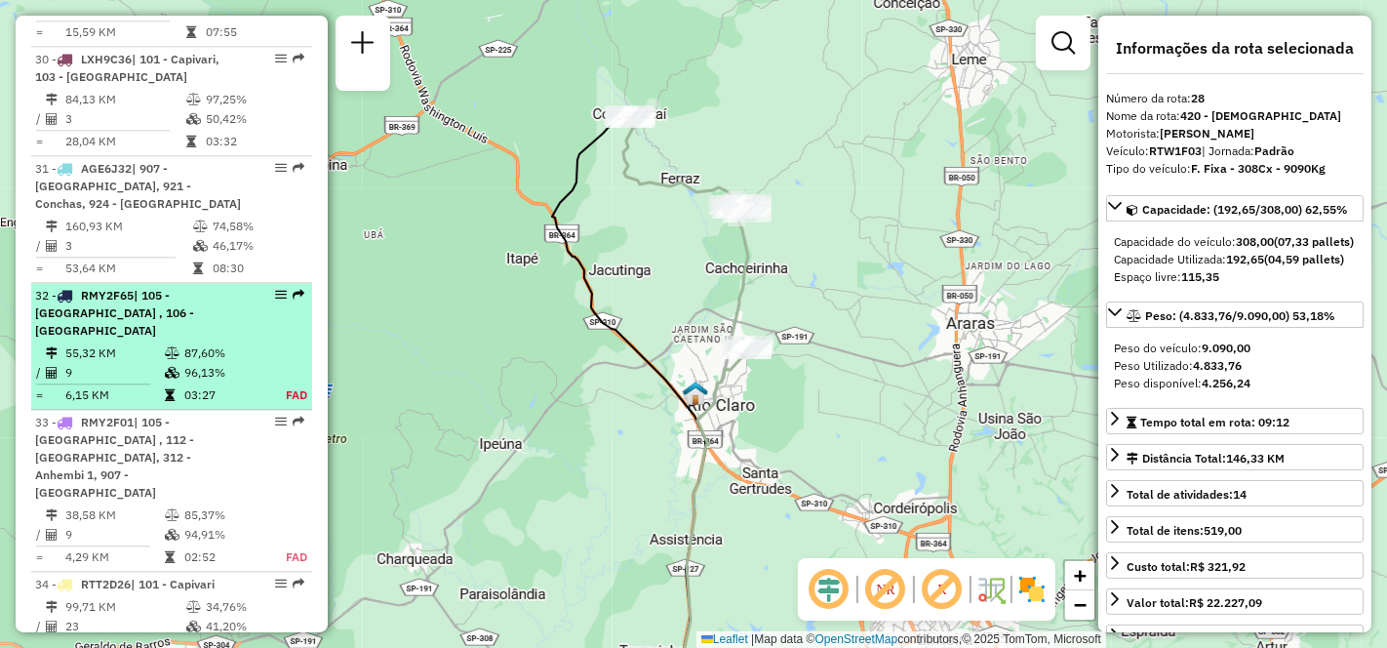
click at [134, 291] on div "32 - RMY2F65 | 105 - Paulista , 106 - Castelinho" at bounding box center [138, 313] width 207 height 53
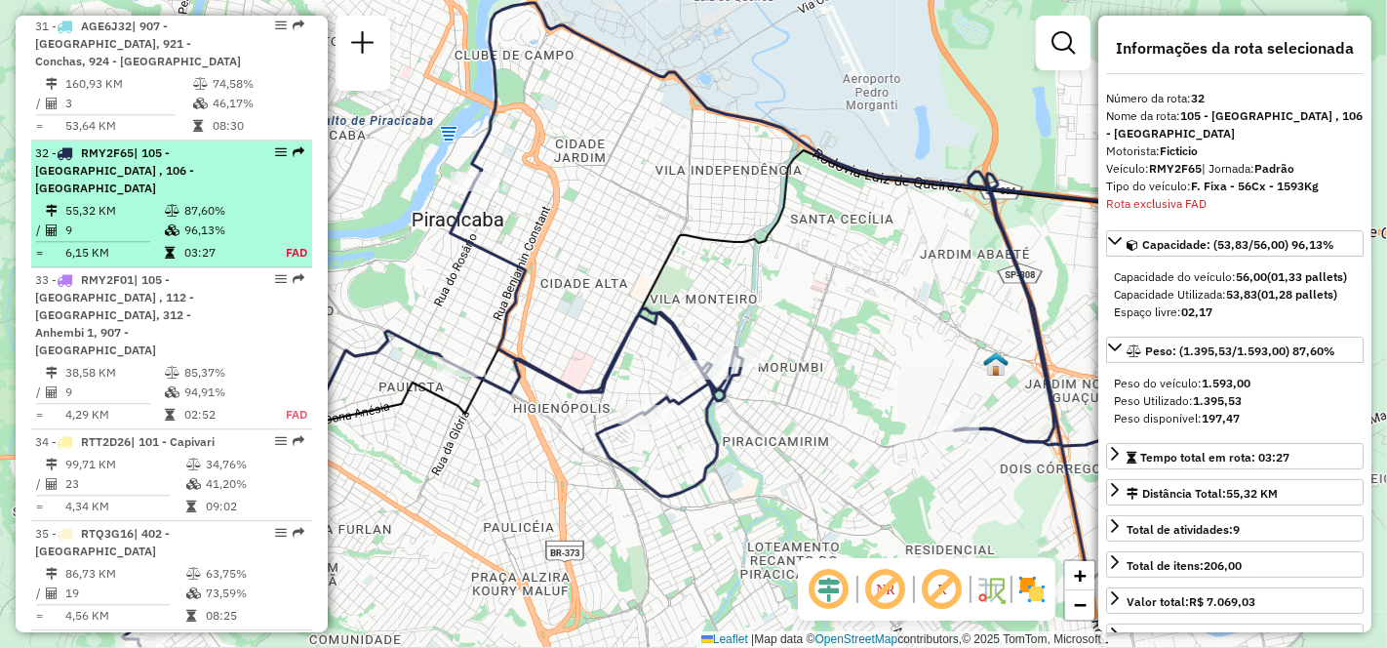
scroll to position [4297, 0]
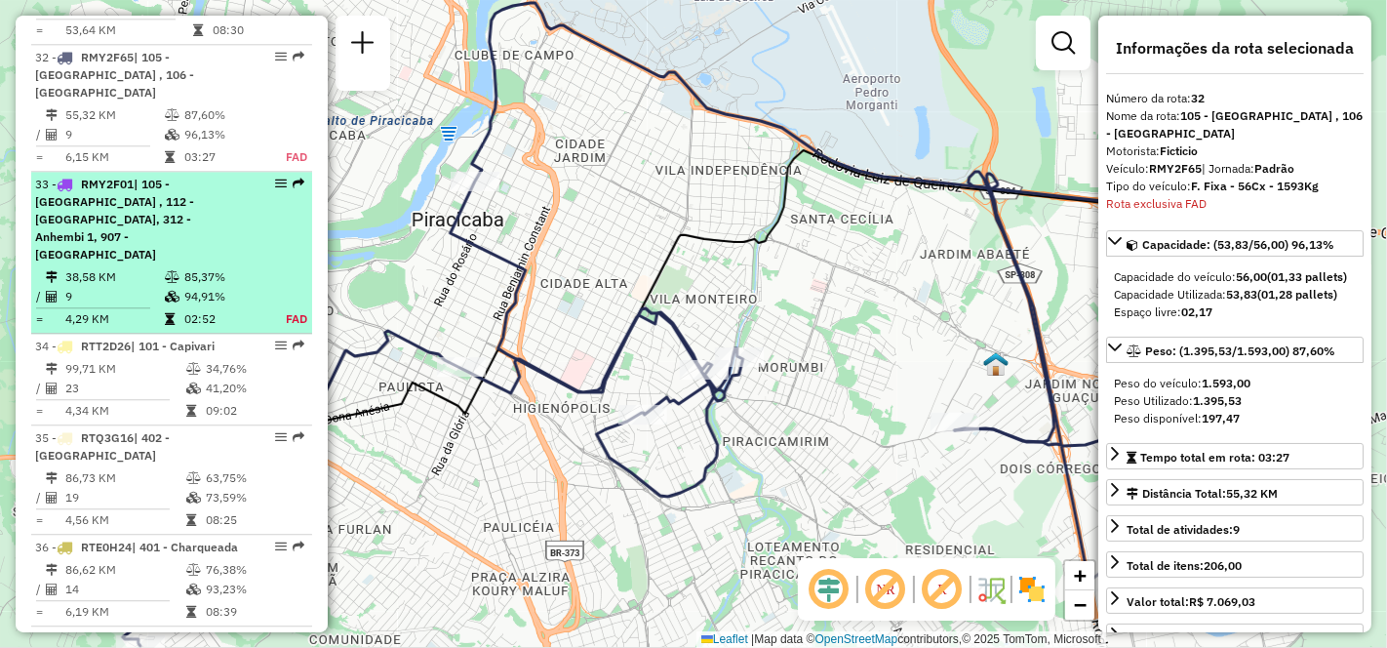
click at [121, 267] on td "38,58 KM" at bounding box center [113, 277] width 99 height 20
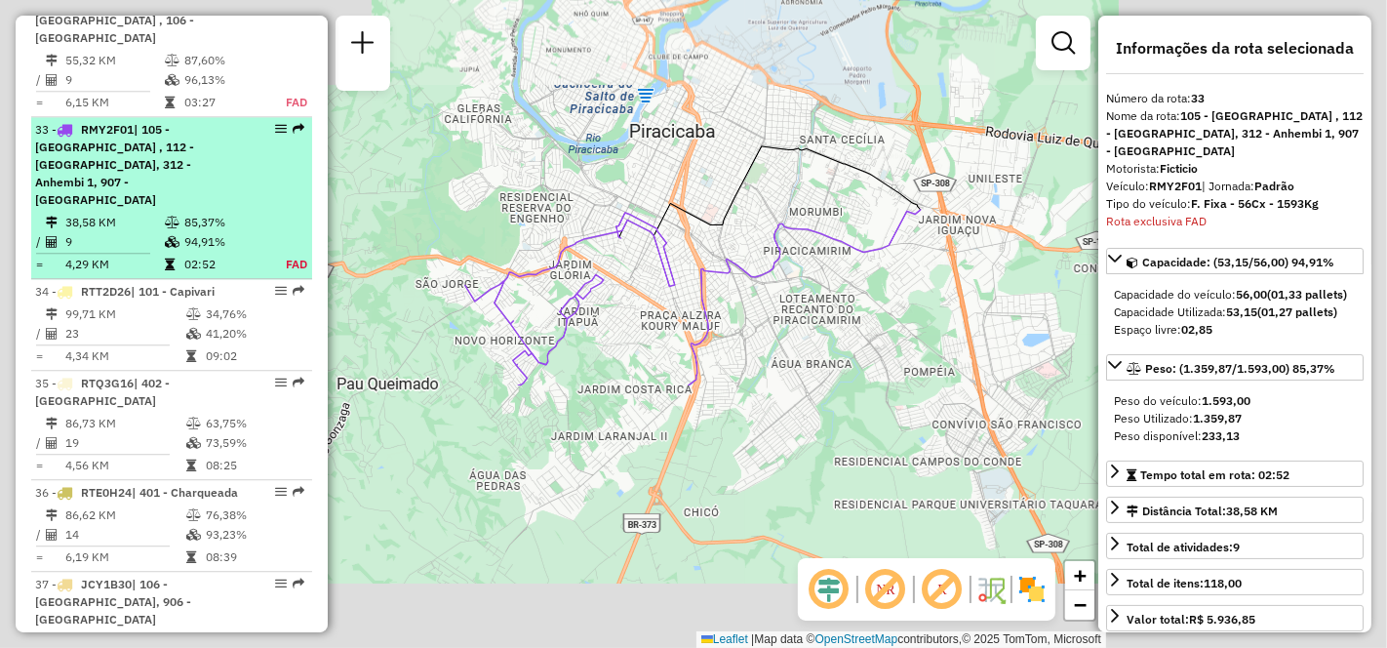
scroll to position [4405, 0]
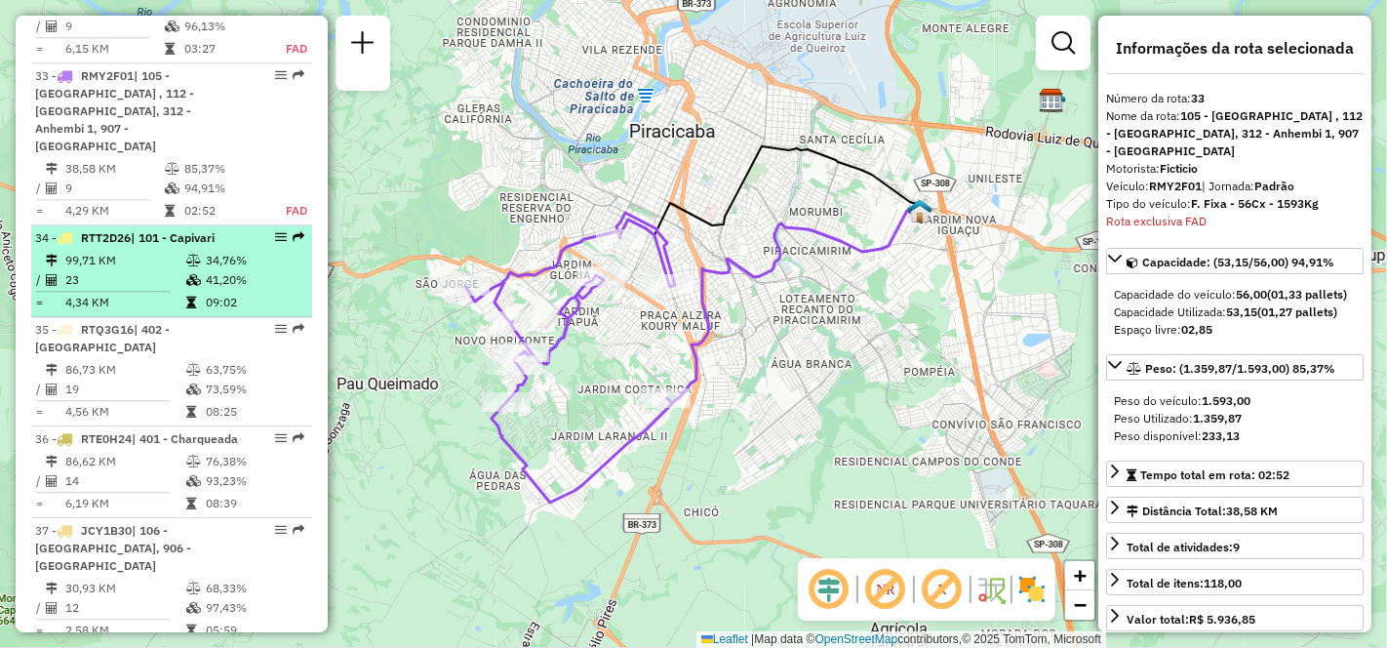
click at [117, 270] on td "23" at bounding box center [124, 280] width 121 height 20
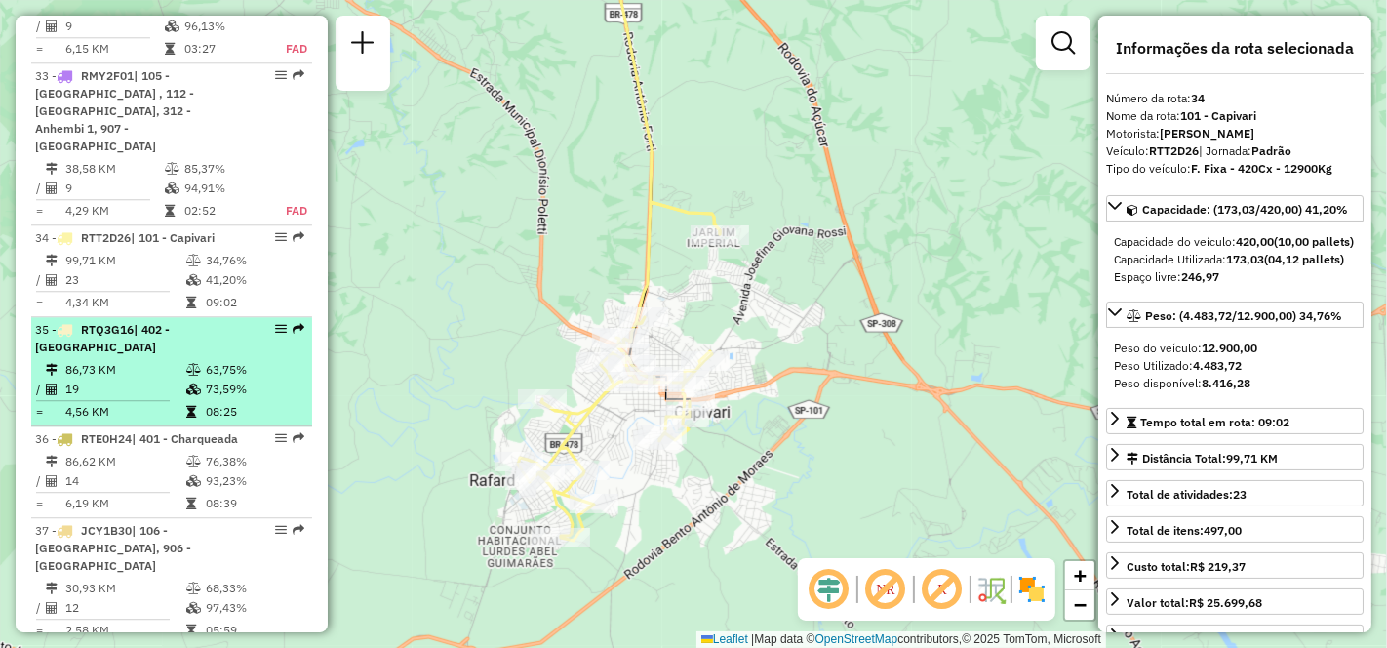
click at [110, 360] on td "86,73 KM" at bounding box center [124, 370] width 121 height 20
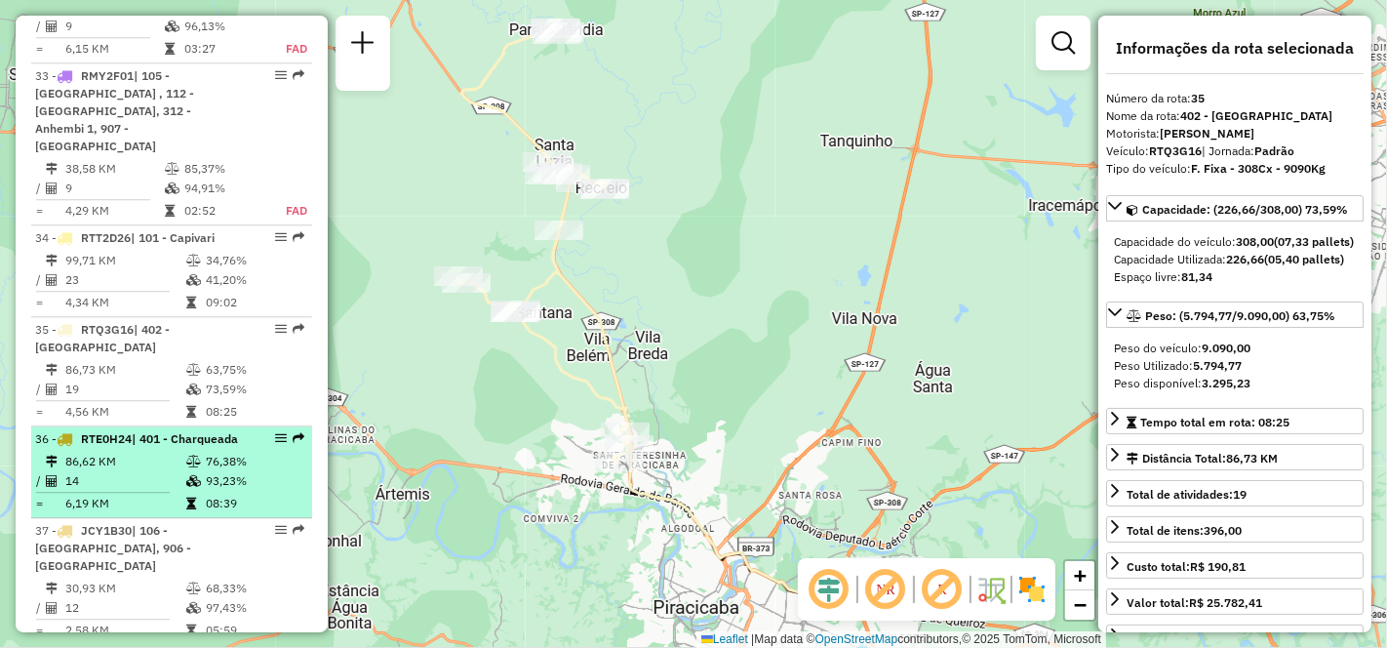
click at [133, 471] on td "14" at bounding box center [124, 481] width 121 height 20
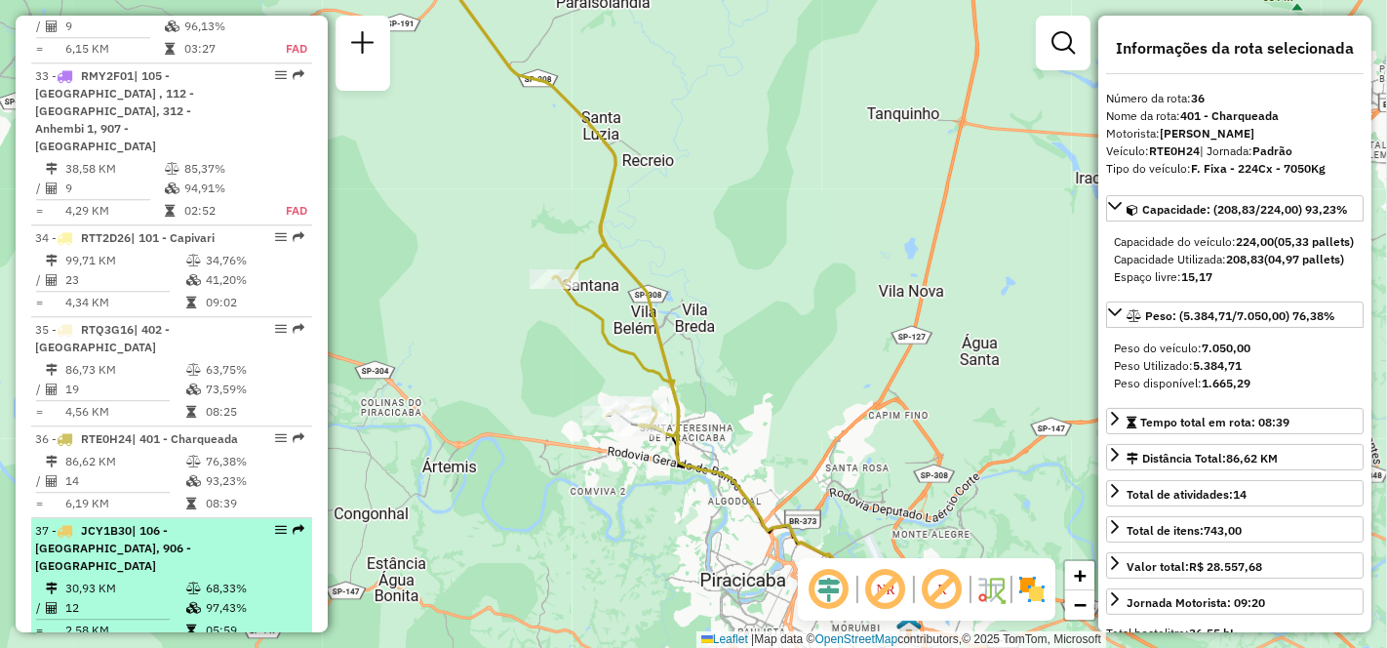
click at [127, 578] on td "30,93 KM" at bounding box center [124, 588] width 121 height 20
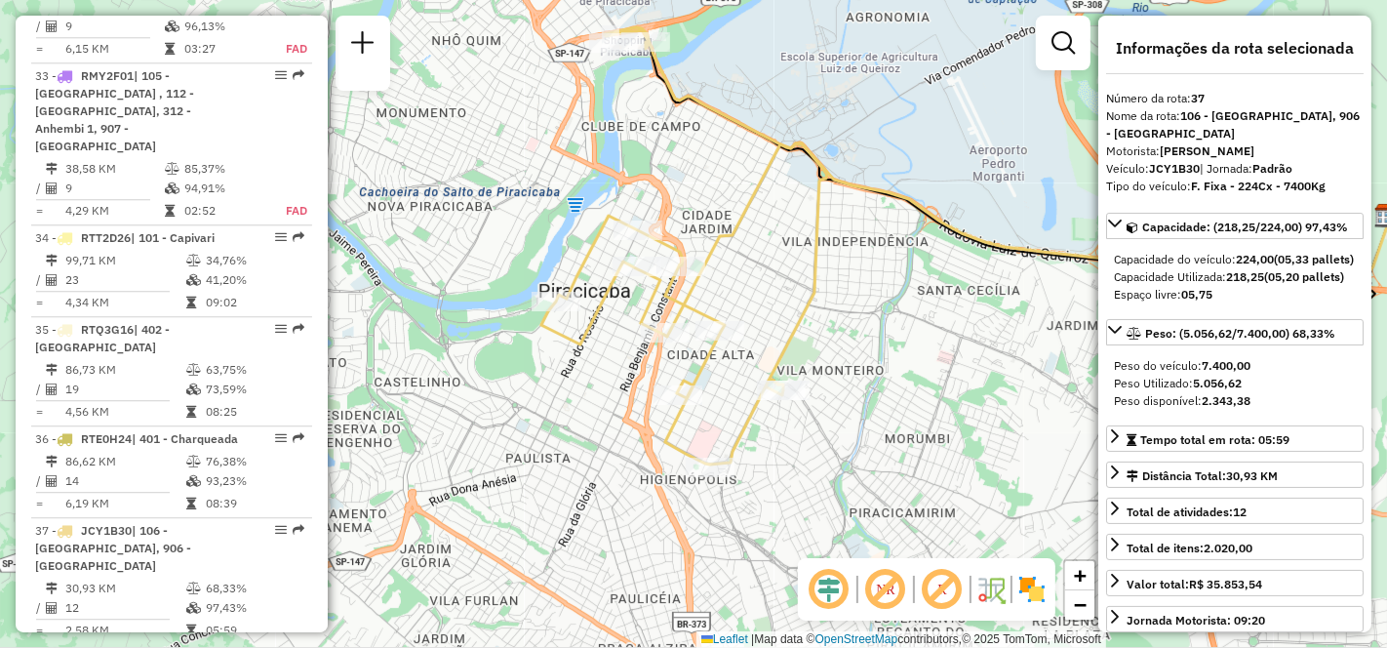
drag, startPoint x: 704, startPoint y: 426, endPoint x: 977, endPoint y: 348, distance: 284.0
click at [977, 348] on div "Janela de atendimento Grade de atendimento Capacidade Transportadoras Veículos …" at bounding box center [693, 324] width 1387 height 648
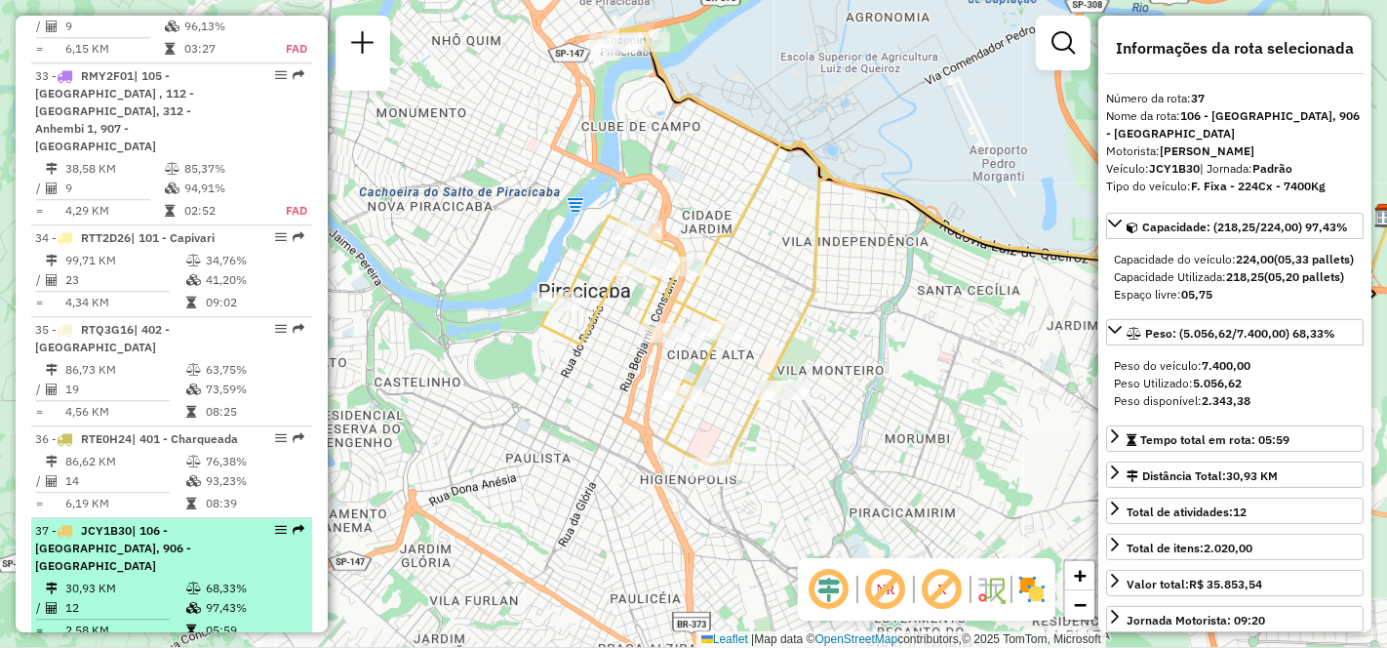
scroll to position [4623, 0]
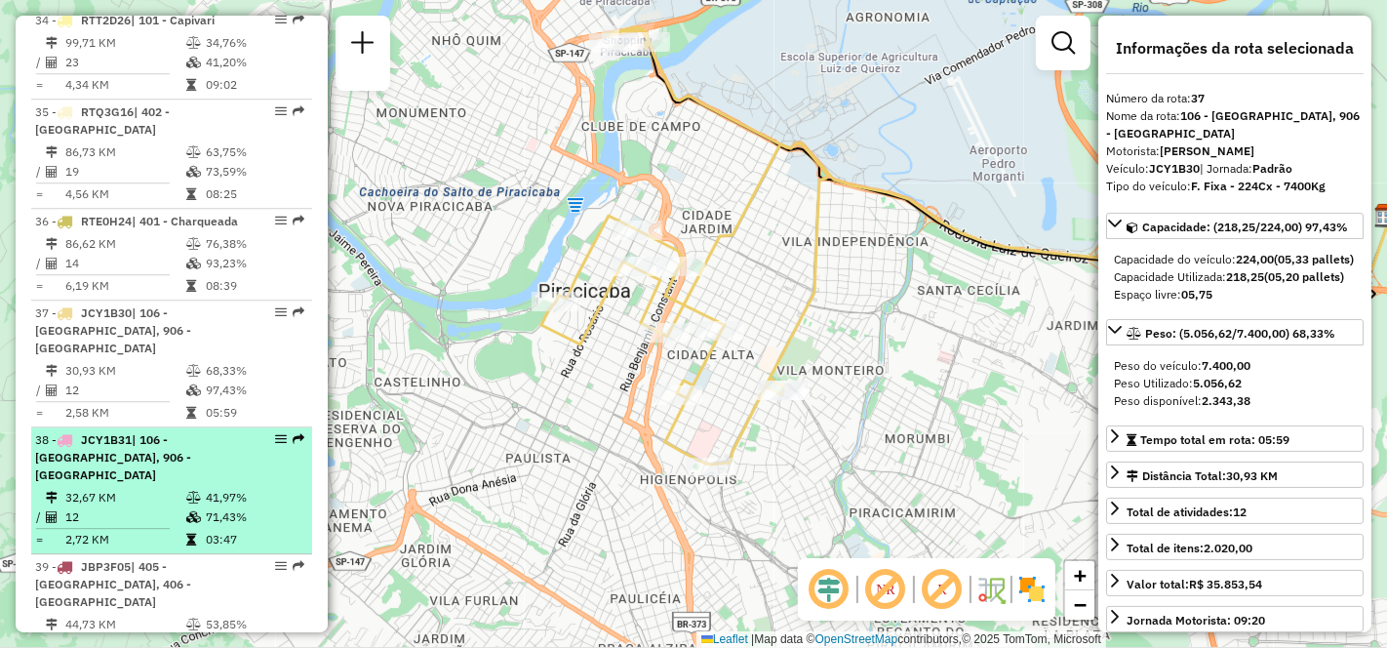
click at [140, 432] on span "| 106 - [GEOGRAPHIC_DATA], 906 - [GEOGRAPHIC_DATA]" at bounding box center [113, 457] width 156 height 50
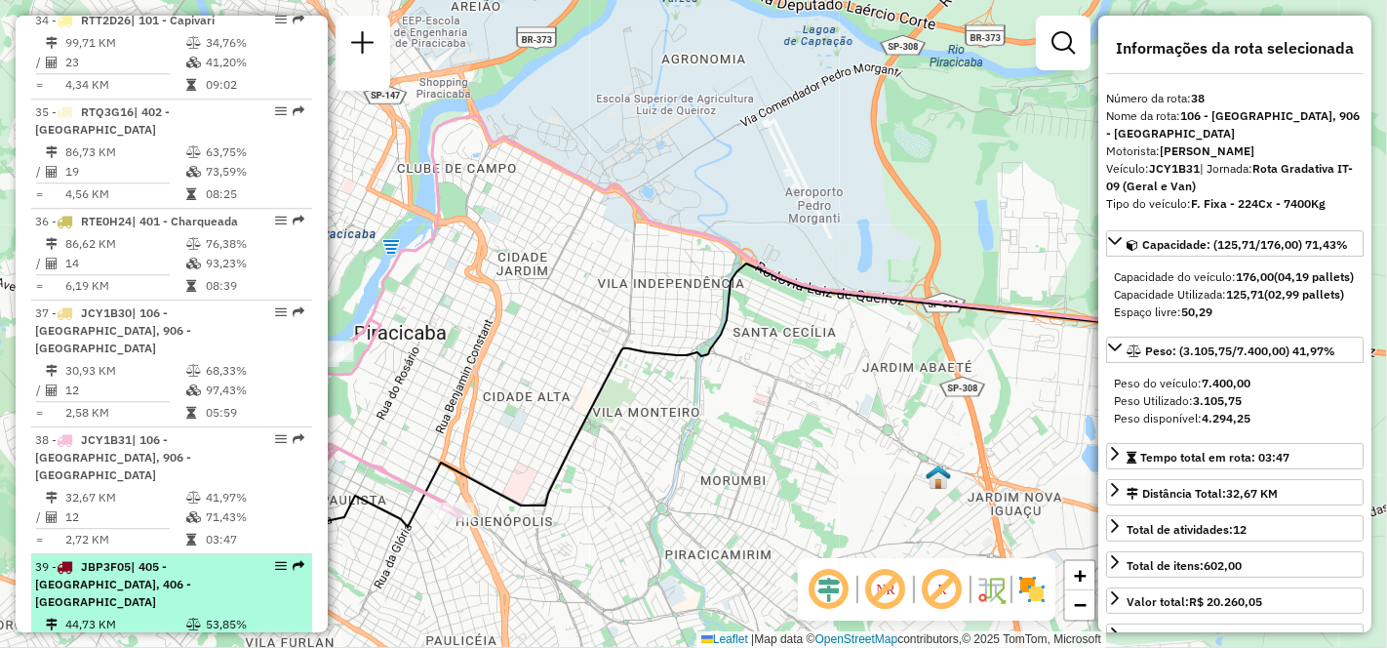
click at [122, 559] on span "| 405 - [GEOGRAPHIC_DATA], 406 - [GEOGRAPHIC_DATA]" at bounding box center [113, 584] width 156 height 50
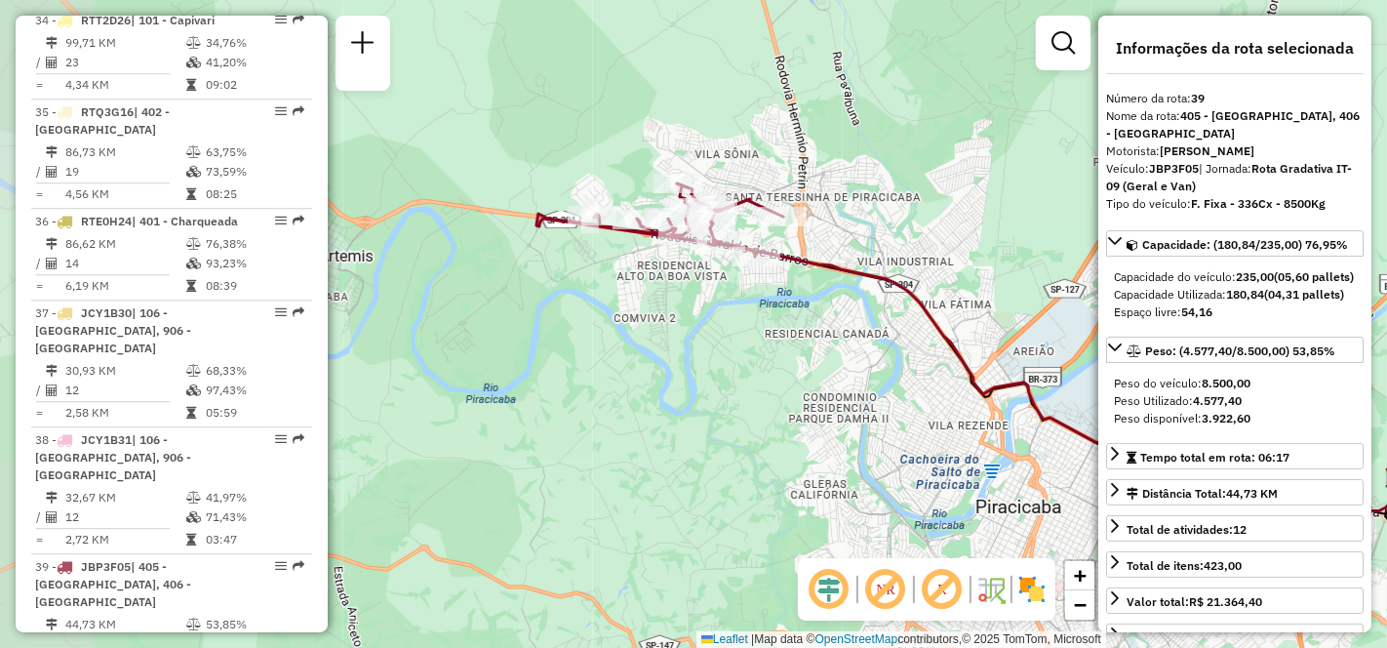
drag, startPoint x: 488, startPoint y: 394, endPoint x: 763, endPoint y: 421, distance: 276.4
click at [763, 421] on div "Janela de atendimento Grade de atendimento Capacidade Transportadoras Veículos …" at bounding box center [693, 324] width 1387 height 648
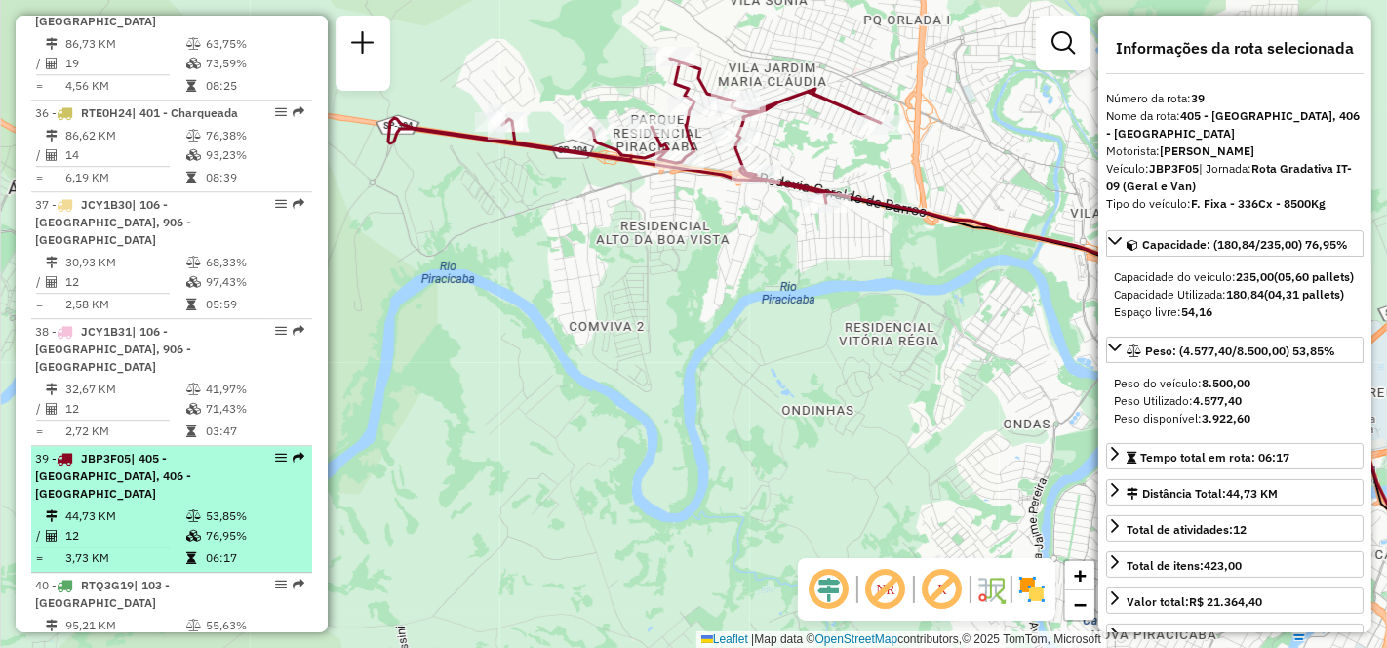
scroll to position [4839, 0]
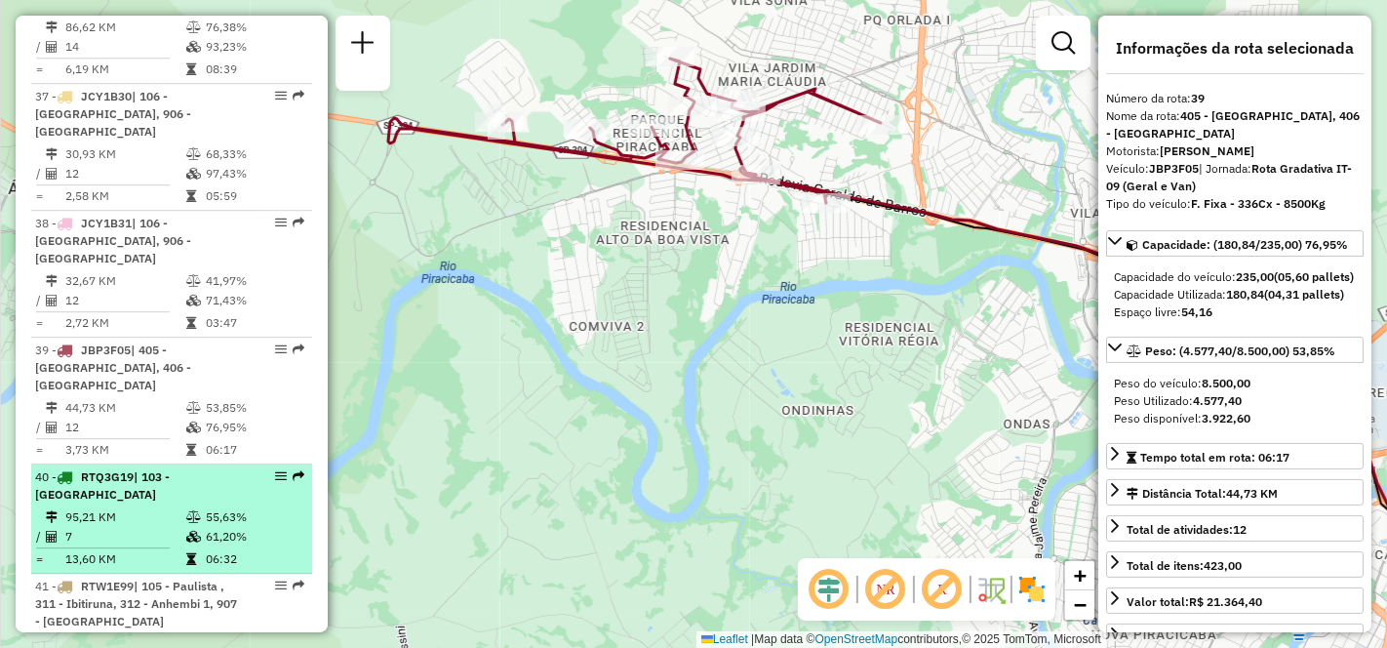
click at [137, 527] on td "7" at bounding box center [124, 537] width 121 height 20
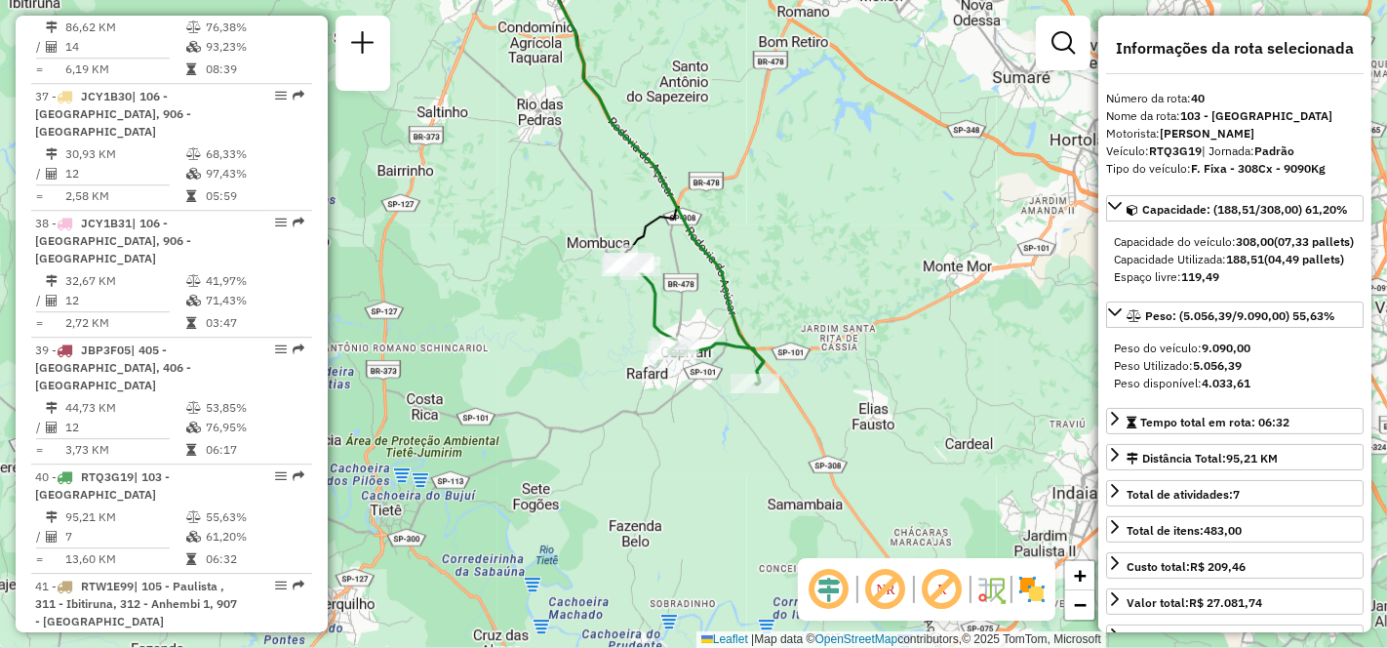
drag, startPoint x: 567, startPoint y: 497, endPoint x: 523, endPoint y: 318, distance: 184.7
click at [523, 318] on div "Janela de atendimento Grade de atendimento Capacidade Transportadoras Veículos …" at bounding box center [693, 324] width 1387 height 648
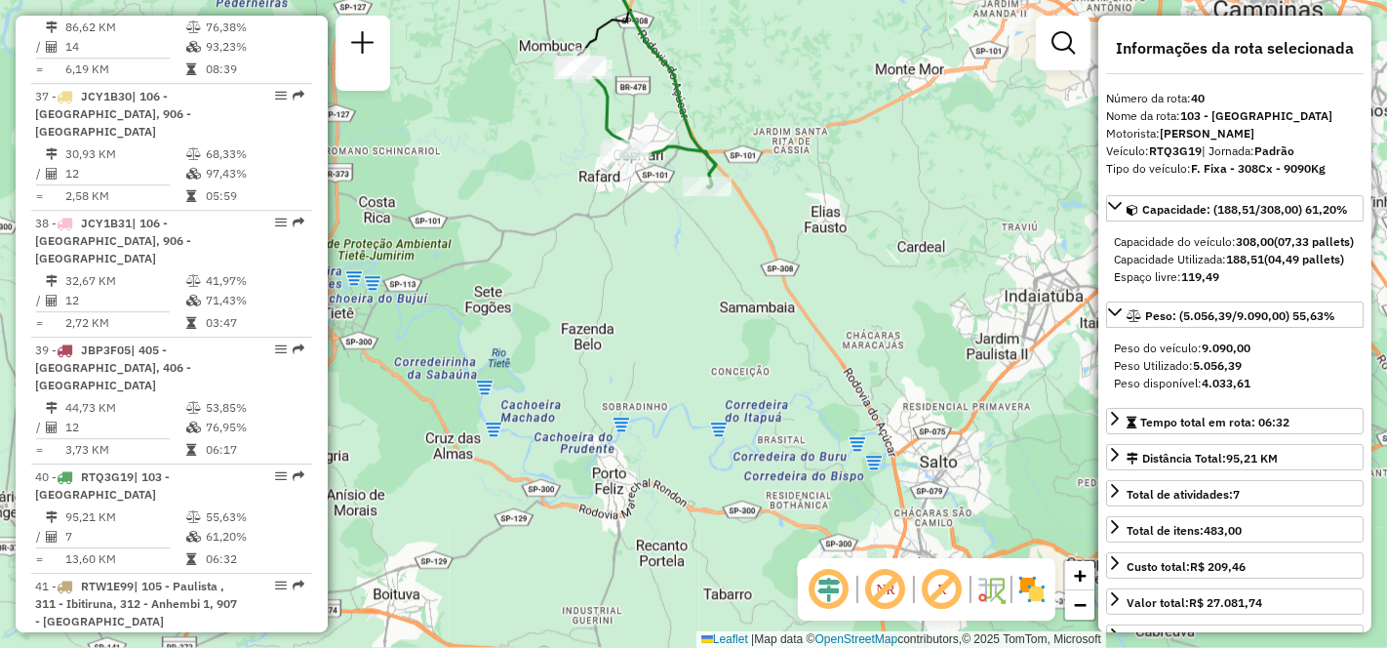
drag, startPoint x: 599, startPoint y: 583, endPoint x: 551, endPoint y: 395, distance: 194.2
click at [551, 395] on div "Janela de atendimento Grade de atendimento Capacidade Transportadoras Veículos …" at bounding box center [693, 324] width 1387 height 648
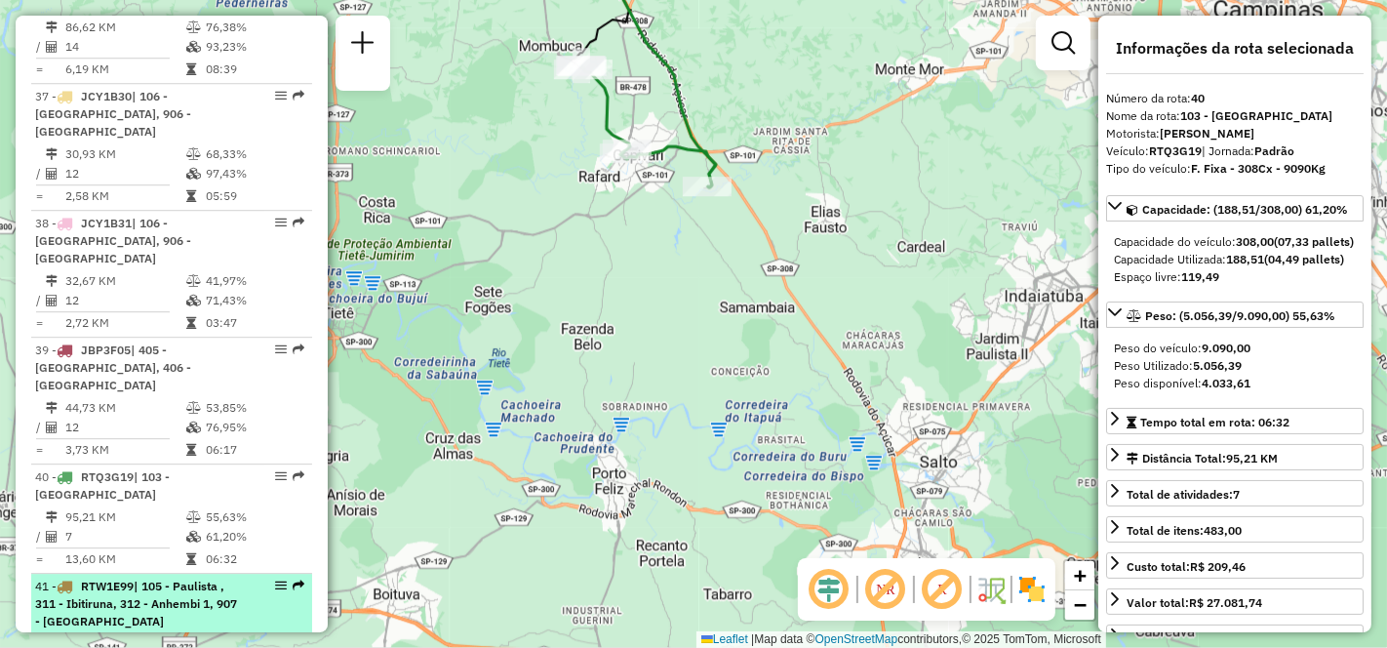
click at [95, 634] on td "56,90 KM" at bounding box center [124, 644] width 121 height 20
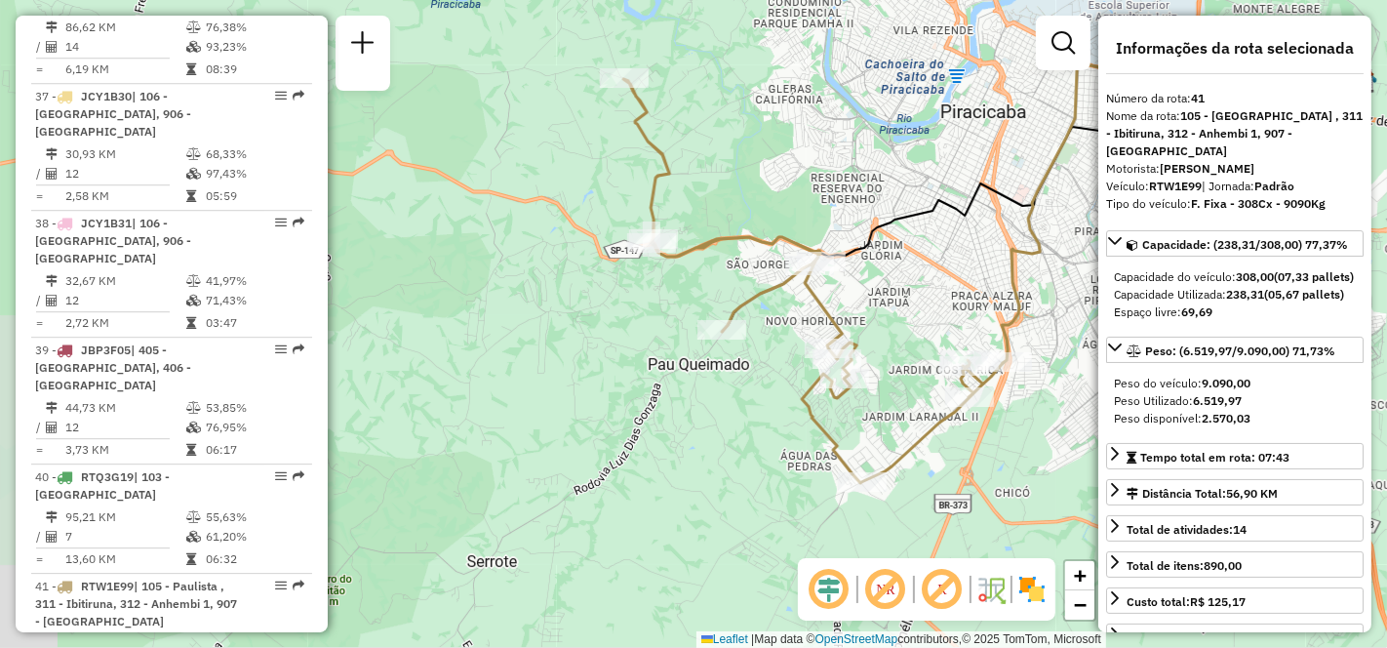
drag, startPoint x: 622, startPoint y: 430, endPoint x: 924, endPoint y: 376, distance: 306.1
click at [924, 376] on div "Janela de atendimento Grade de atendimento Capacidade Transportadoras Veículos …" at bounding box center [693, 324] width 1387 height 648
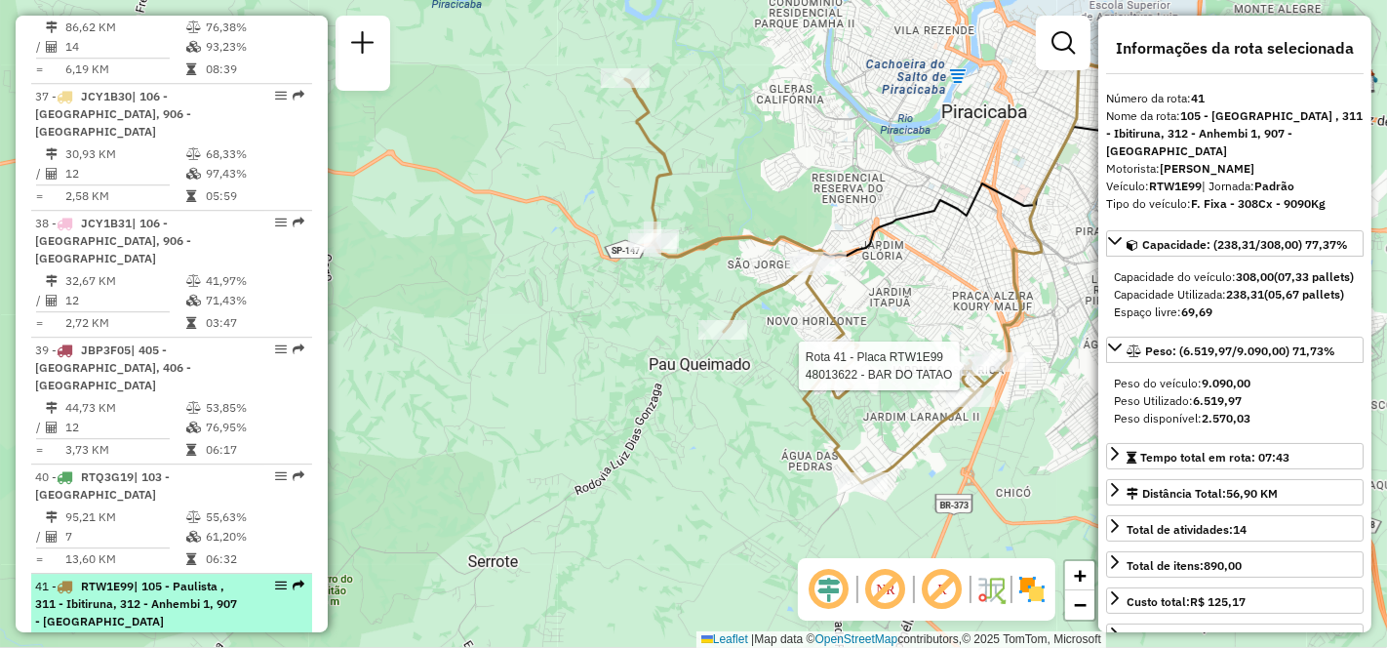
scroll to position [5056, 0]
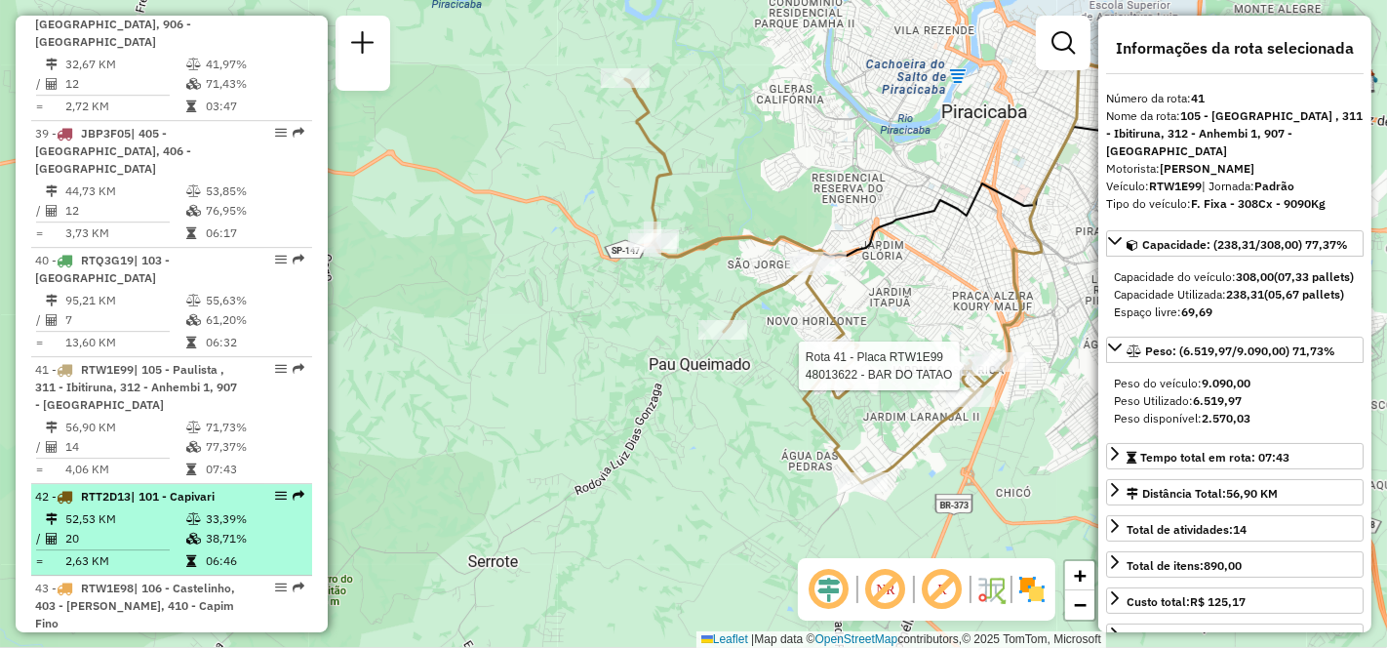
click at [106, 509] on td "52,53 KM" at bounding box center [124, 519] width 121 height 20
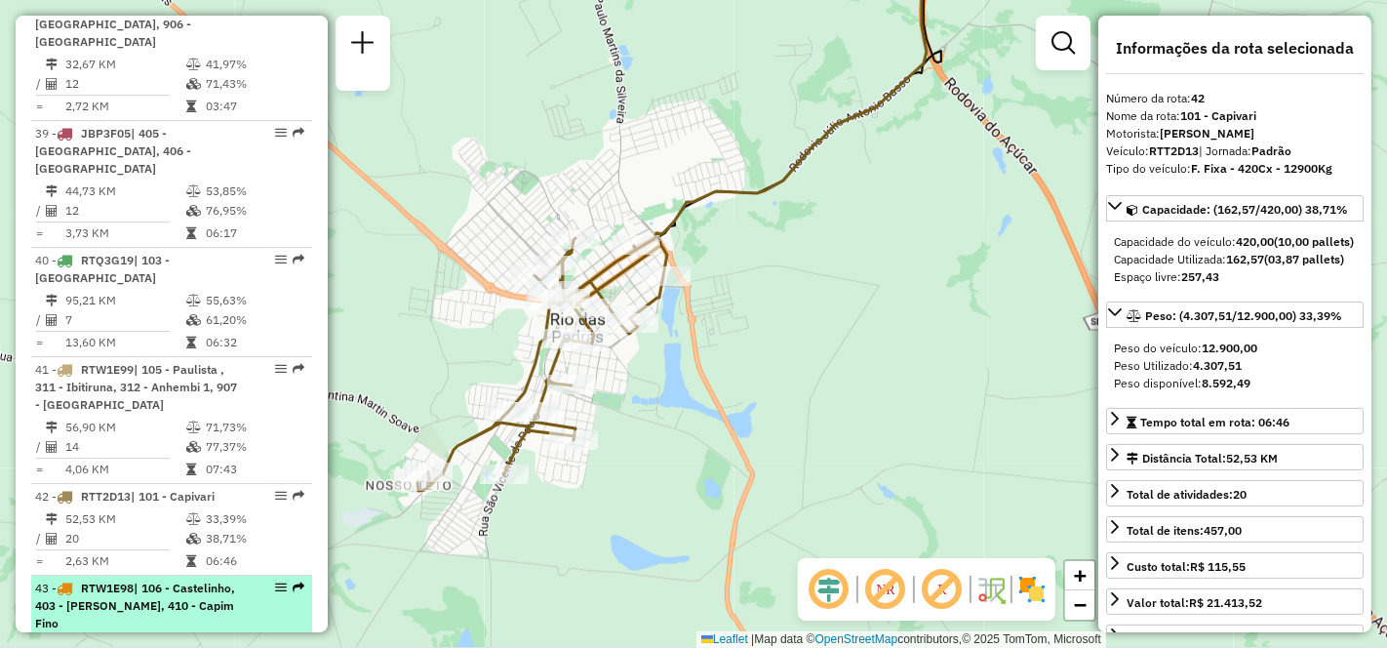
click at [125, 636] on td "42,99 KM" at bounding box center [124, 646] width 121 height 20
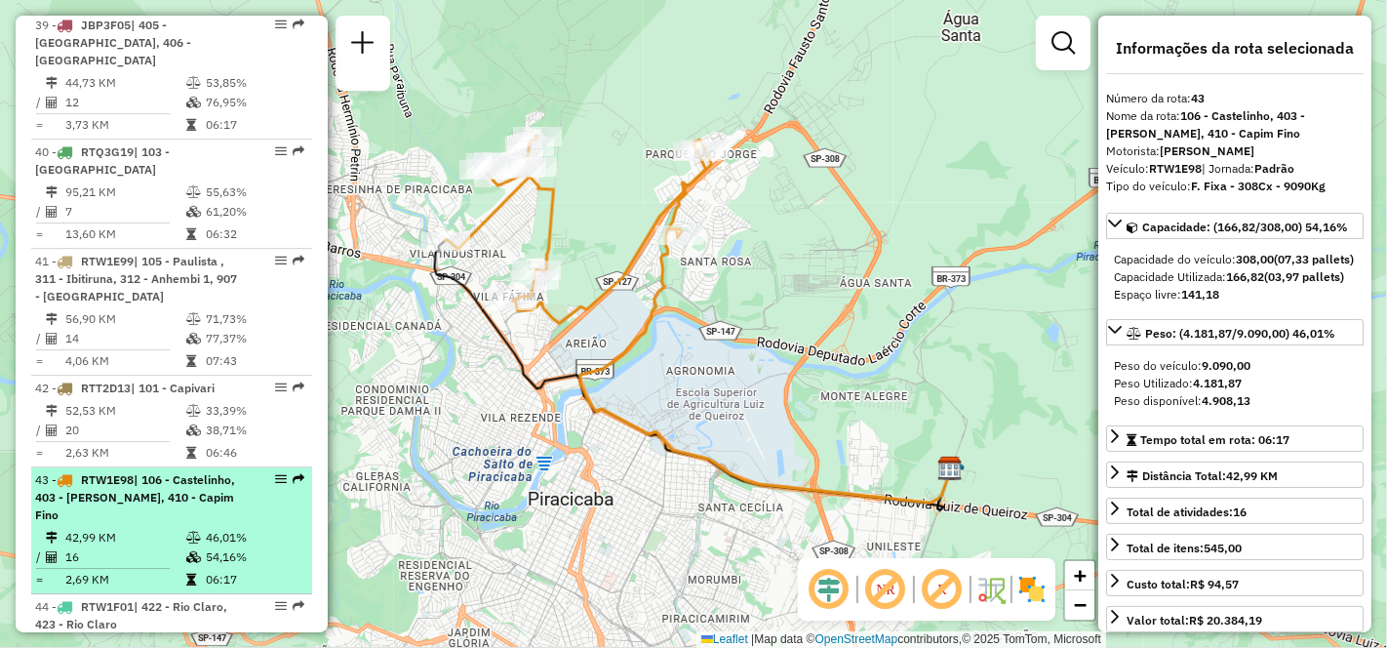
scroll to position [5272, 0]
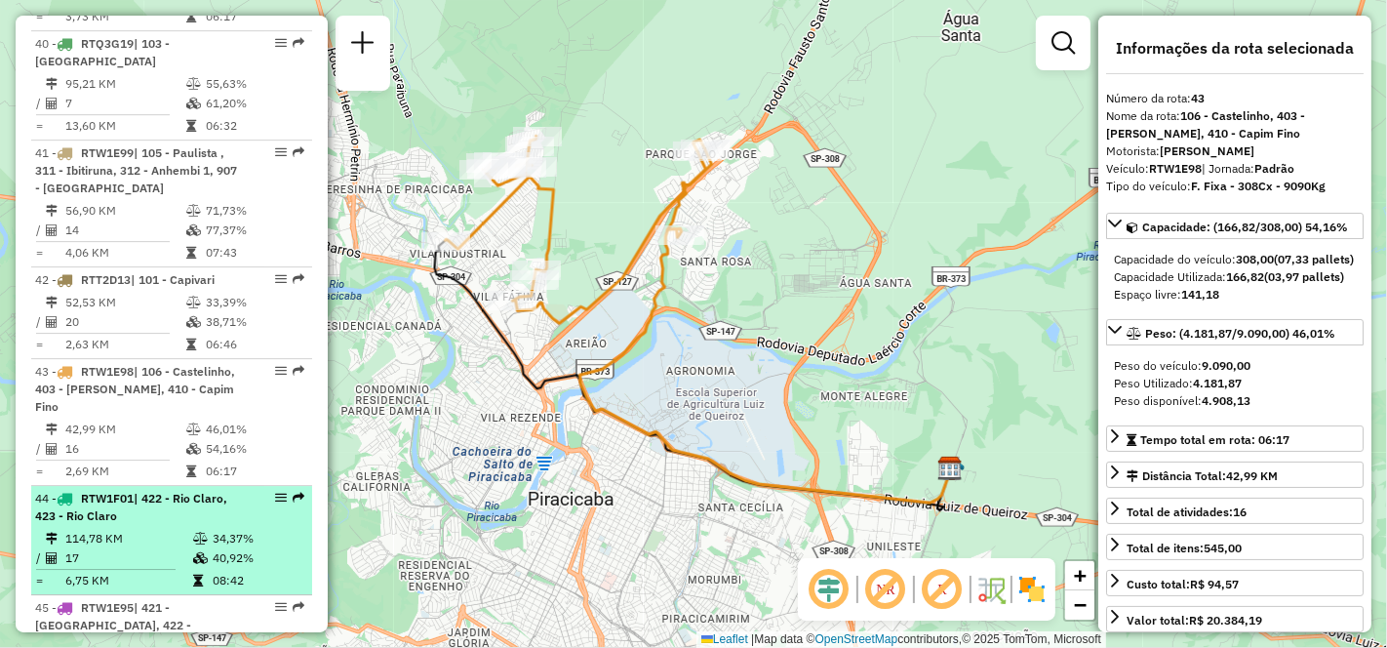
click at [124, 529] on td "114,78 KM" at bounding box center [128, 539] width 128 height 20
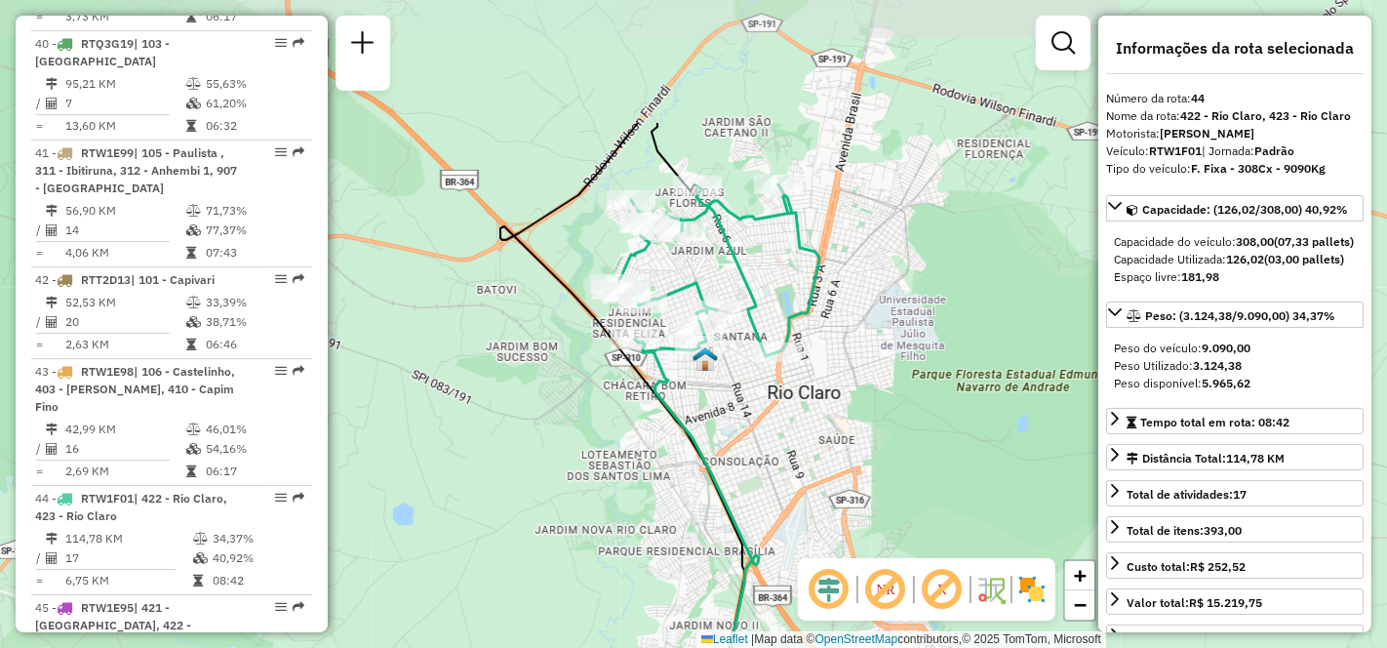
drag, startPoint x: 842, startPoint y: 115, endPoint x: 860, endPoint y: 302, distance: 188.2
click at [860, 302] on div "Janela de atendimento Grade de atendimento Capacidade Transportadoras Veículos …" at bounding box center [693, 324] width 1387 height 648
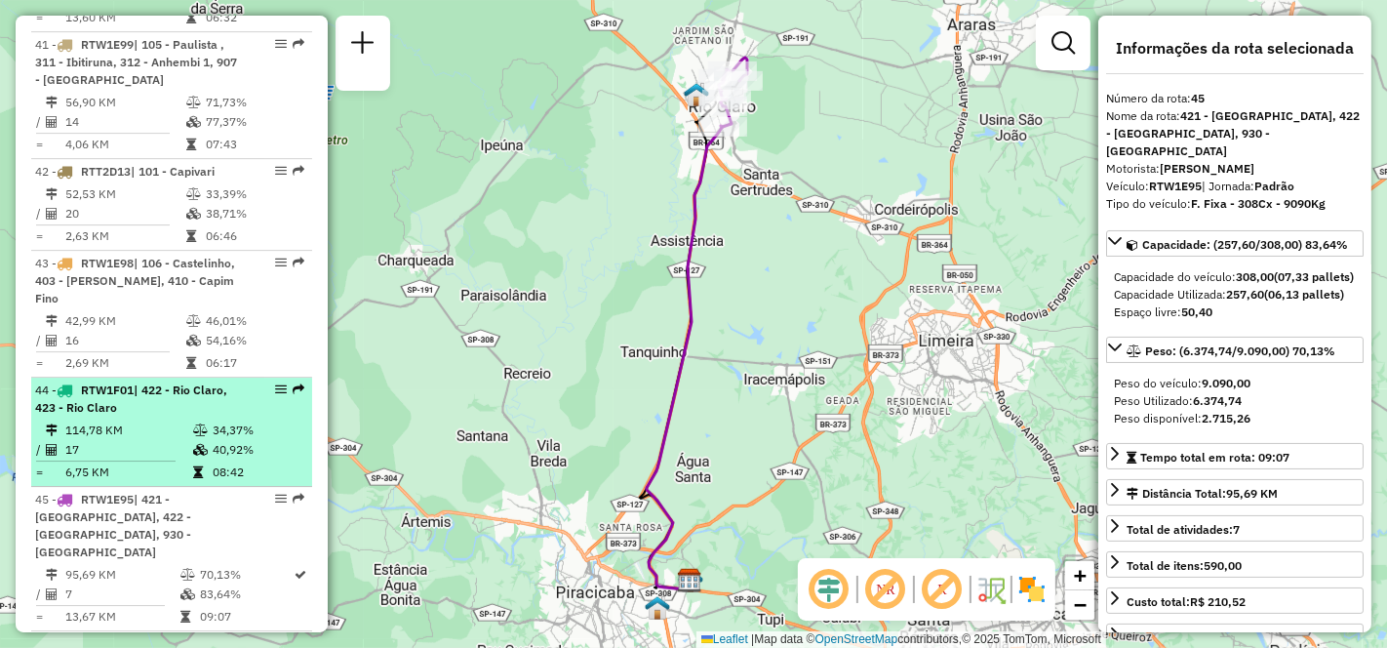
scroll to position [5598, 0]
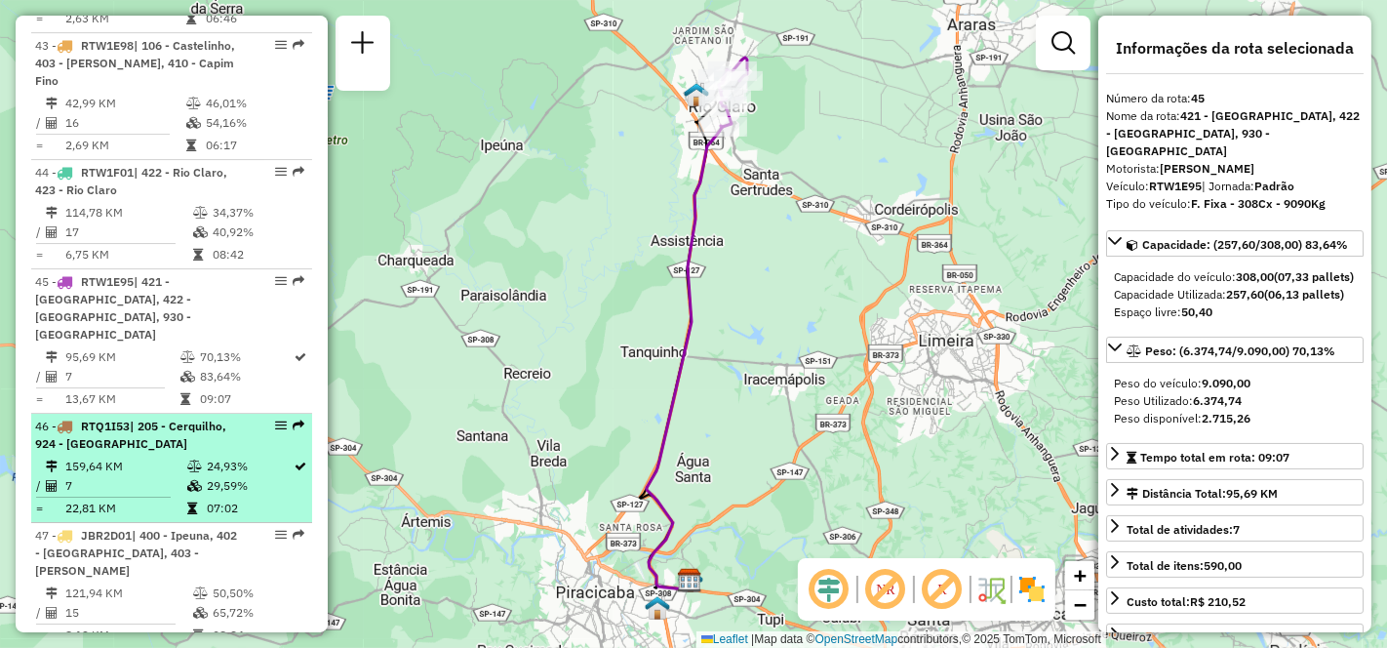
click at [115, 456] on td "159,64 KM" at bounding box center [125, 466] width 122 height 20
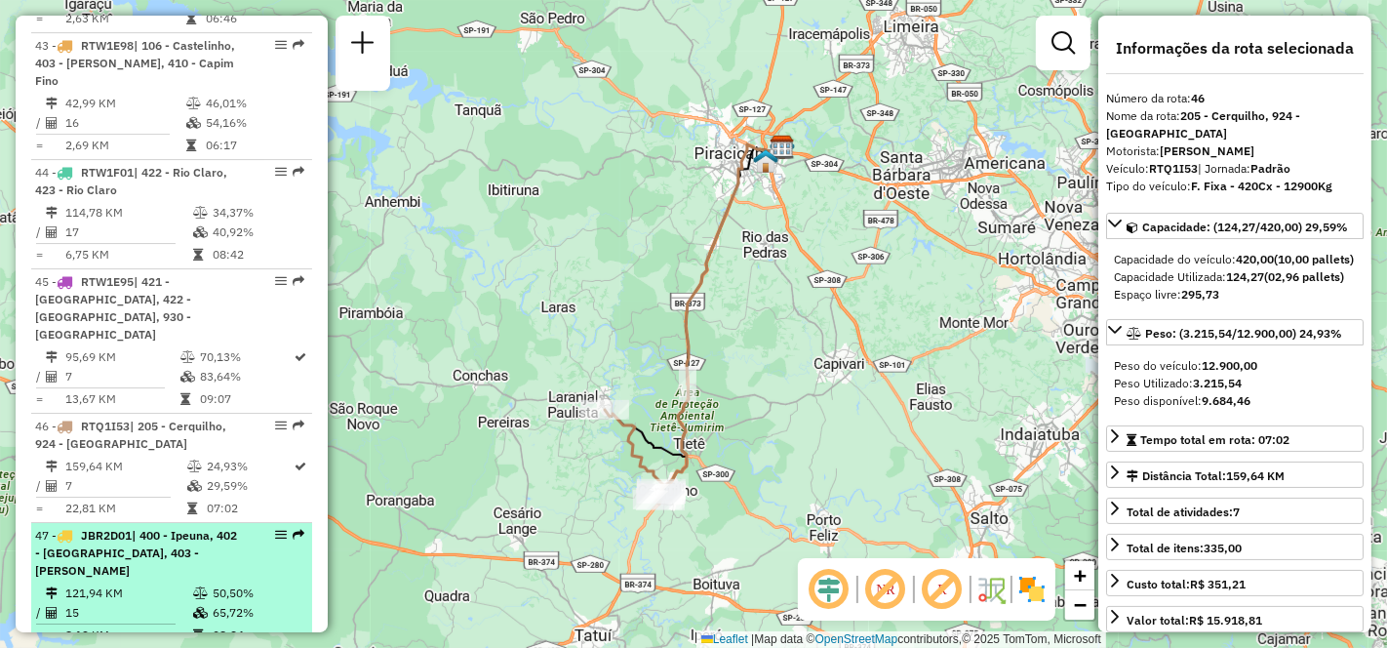
click at [123, 528] on span "| 400 - Ipeuna, 402 - [GEOGRAPHIC_DATA], 403 - [PERSON_NAME]" at bounding box center [136, 553] width 202 height 50
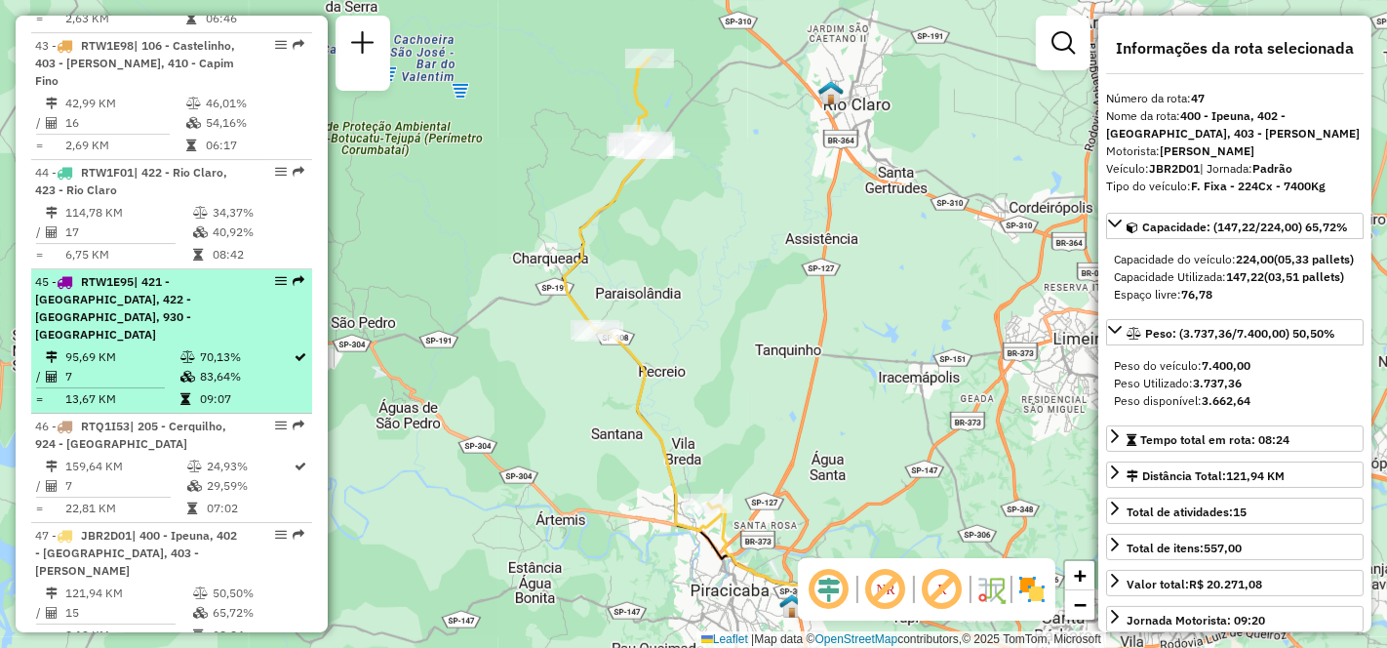
click at [66, 367] on td "7" at bounding box center [121, 377] width 115 height 20
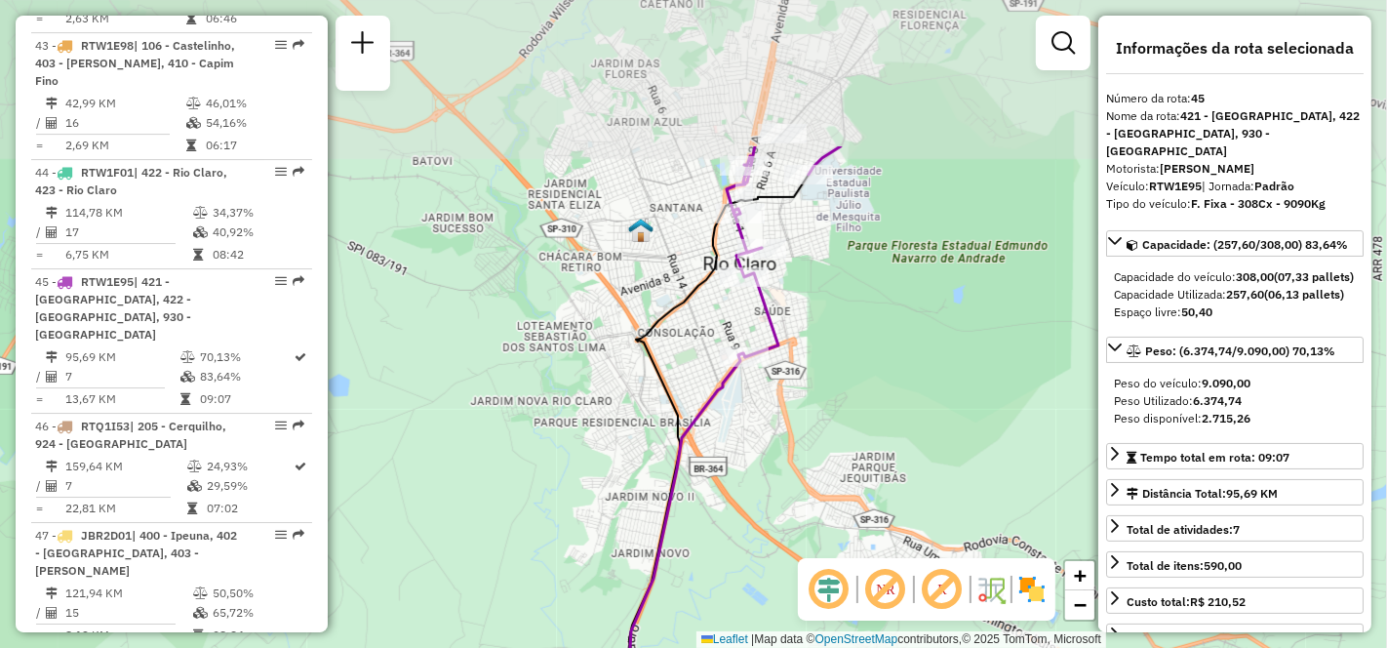
drag, startPoint x: 831, startPoint y: 96, endPoint x: 825, endPoint y: 289, distance: 193.2
click at [825, 289] on div "Janela de atendimento Grade de atendimento Capacidade Transportadoras Veículos …" at bounding box center [693, 324] width 1387 height 648
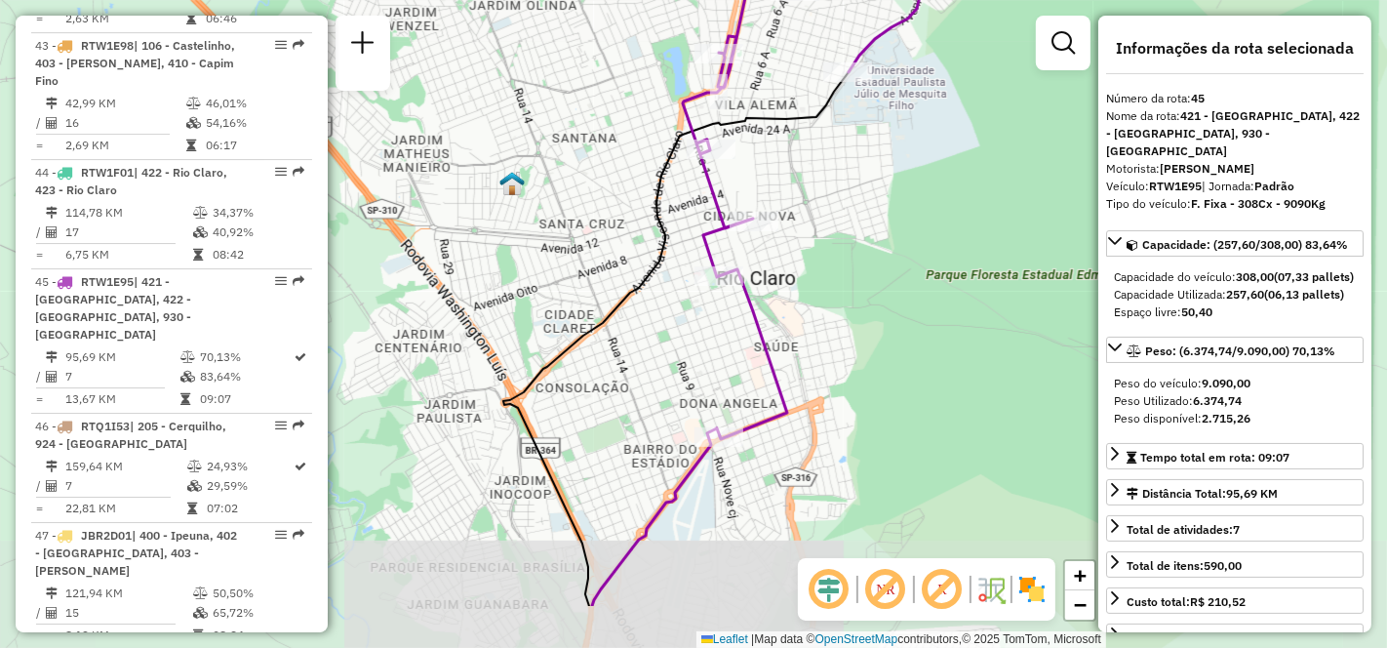
drag, startPoint x: 903, startPoint y: 262, endPoint x: 930, endPoint y: 154, distance: 111.6
click at [930, 154] on div "Janela de atendimento Grade de atendimento Capacidade Transportadoras Veículos …" at bounding box center [693, 324] width 1387 height 648
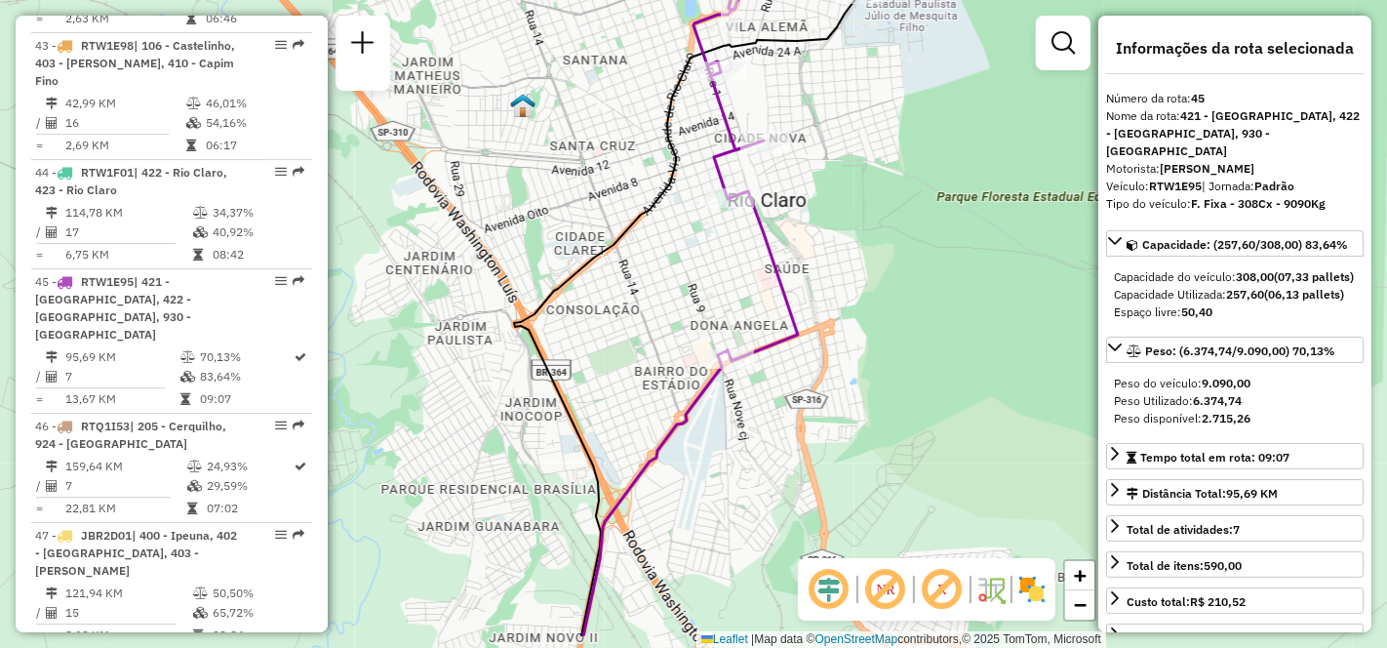
drag, startPoint x: 941, startPoint y: 293, endPoint x: 953, endPoint y: 216, distance: 77.9
click at [953, 216] on div "Janela de atendimento Grade de atendimento Capacidade Transportadoras Veículos …" at bounding box center [693, 324] width 1387 height 648
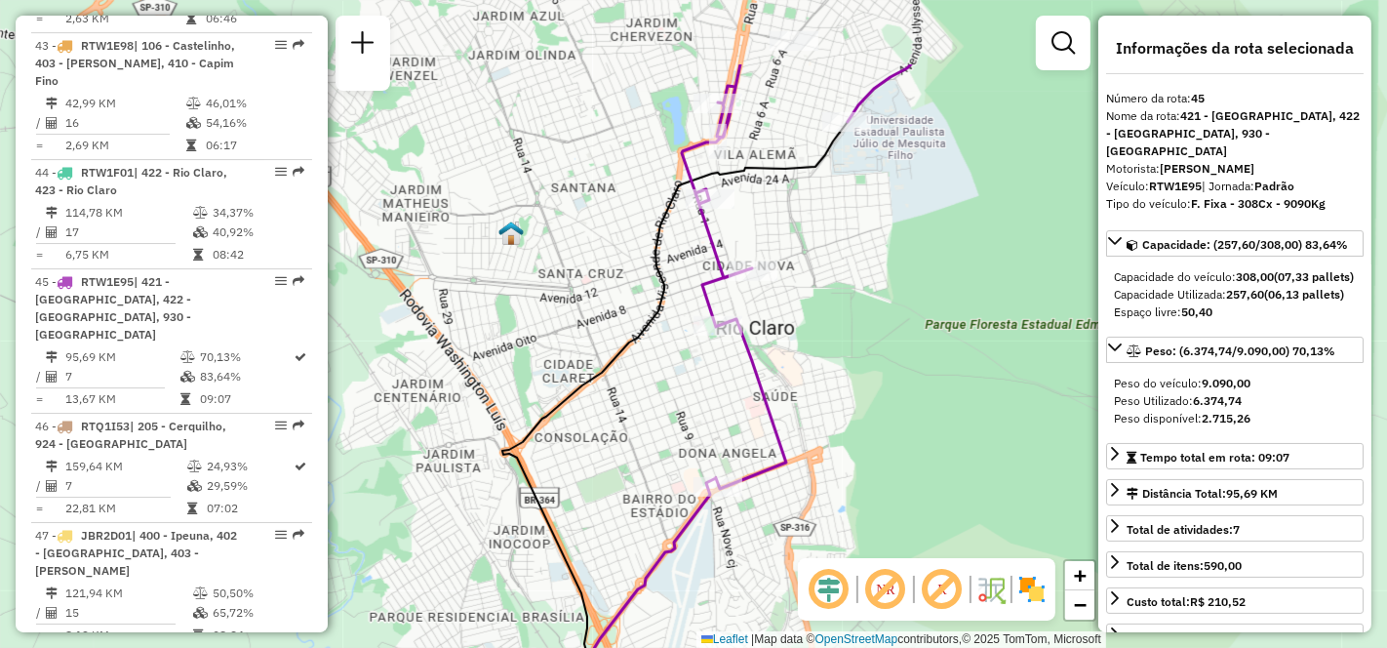
drag, startPoint x: 953, startPoint y: 195, endPoint x: 939, endPoint y: 330, distance: 135.3
click at [939, 330] on div "Janela de atendimento Grade de atendimento Capacidade Transportadoras Veículos …" at bounding box center [693, 324] width 1387 height 648
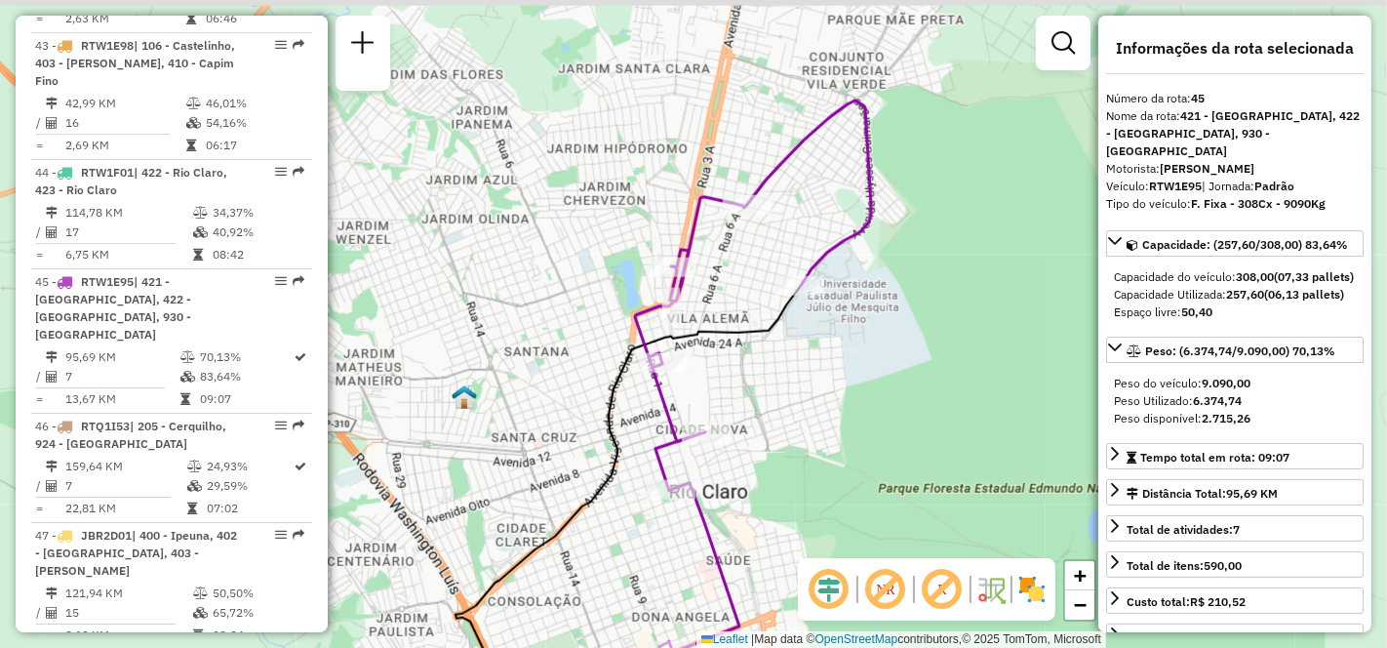
drag, startPoint x: 942, startPoint y: 245, endPoint x: 878, endPoint y: 428, distance: 194.3
click at [878, 428] on div "Janela de atendimento Grade de atendimento Capacidade Transportadoras Veículos …" at bounding box center [693, 324] width 1387 height 648
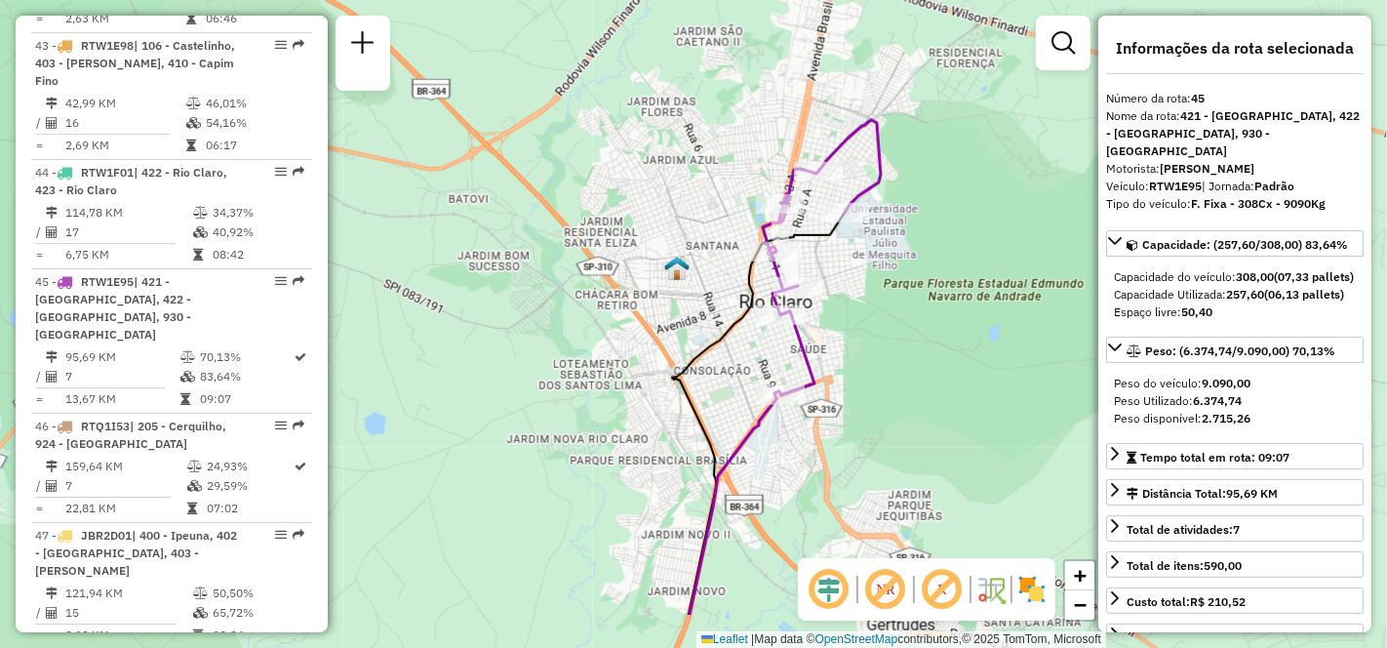
drag, startPoint x: 880, startPoint y: 364, endPoint x: 891, endPoint y: 265, distance: 99.2
click at [891, 265] on div "Janela de atendimento Grade de atendimento Capacidade Transportadoras Veículos …" at bounding box center [693, 324] width 1387 height 648
